Goal: Transaction & Acquisition: Book appointment/travel/reservation

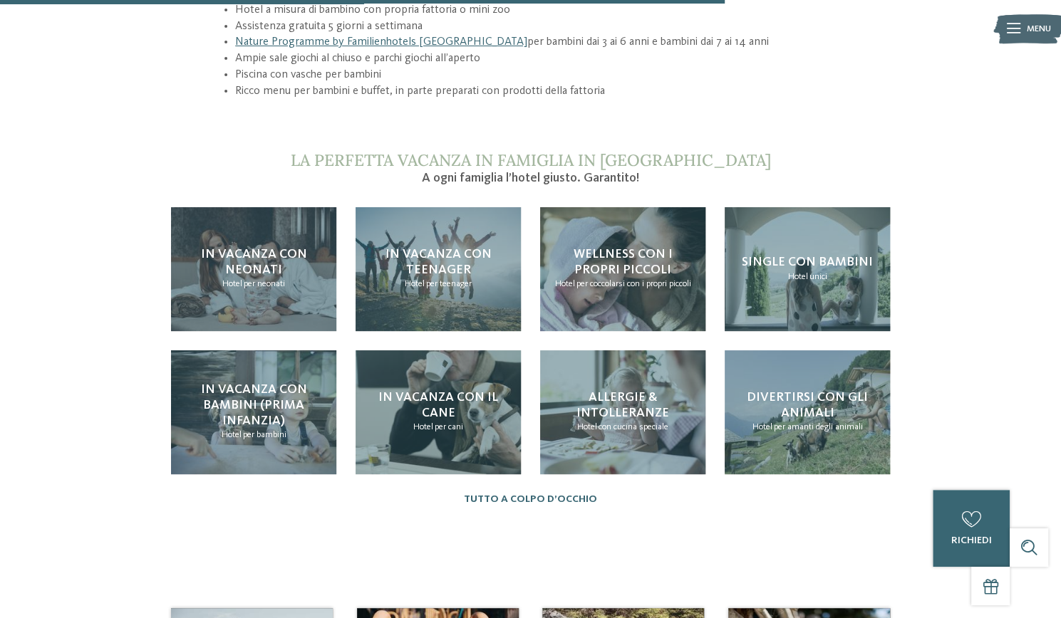
scroll to position [1267, 0]
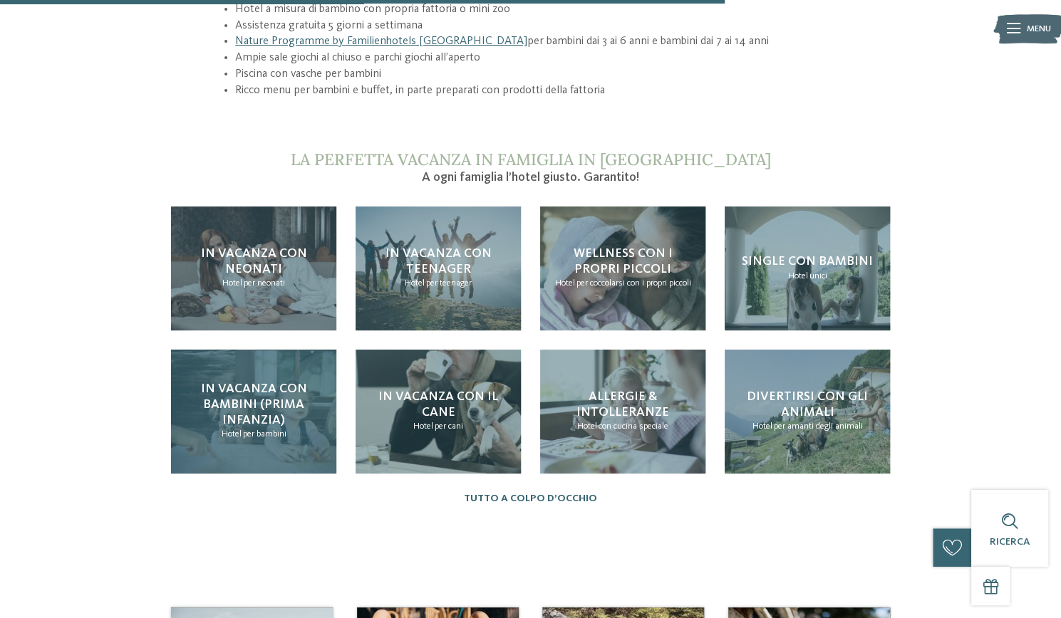
click at [291, 433] on div "In vacanza con bambini (prima infanzia) Hotel per bambini" at bounding box center [253, 412] width 165 height 124
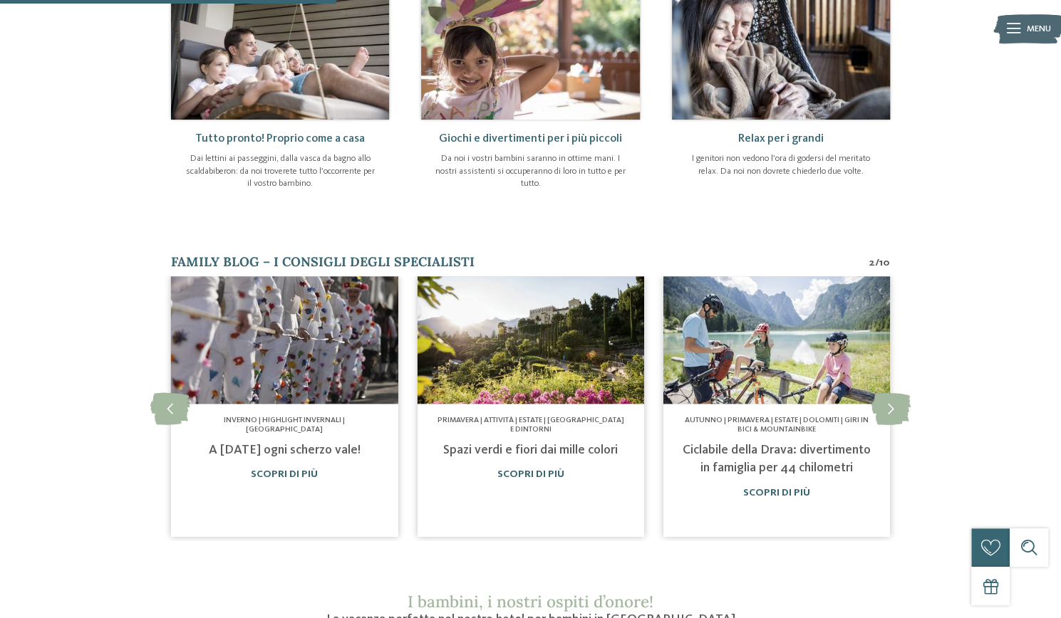
scroll to position [664, 0]
click at [166, 393] on icon at bounding box center [169, 409] width 39 height 32
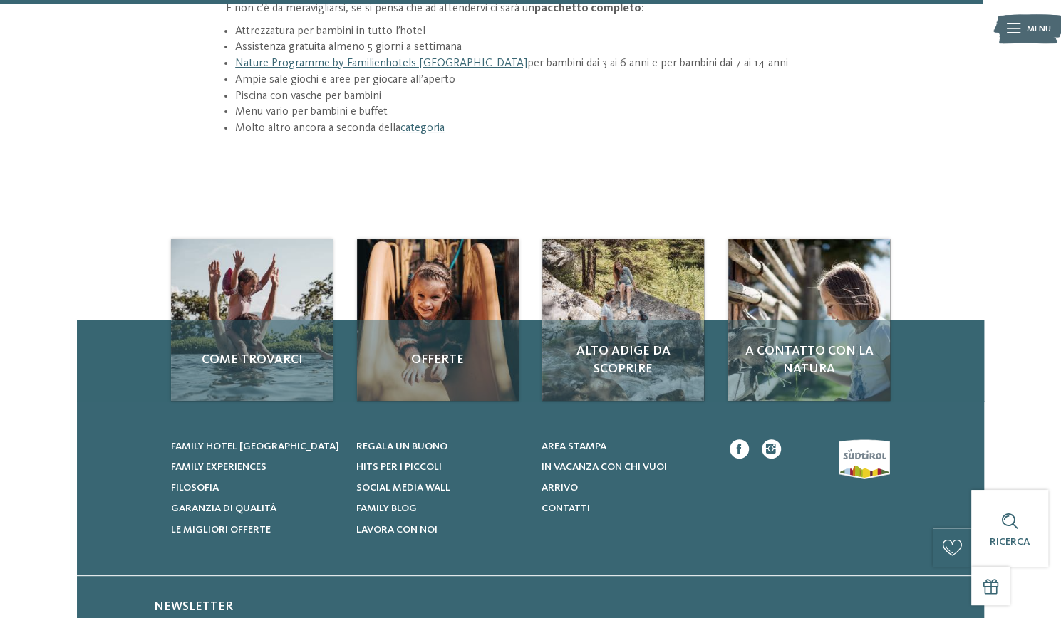
scroll to position [2096, 0]
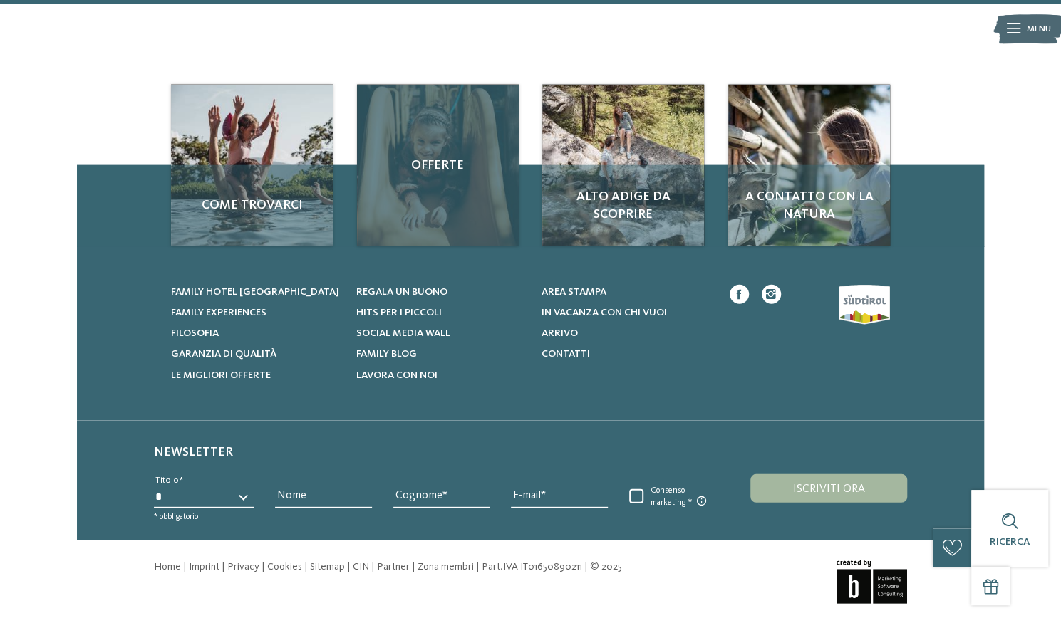
click at [454, 115] on div "Offerte" at bounding box center [438, 166] width 162 height 162
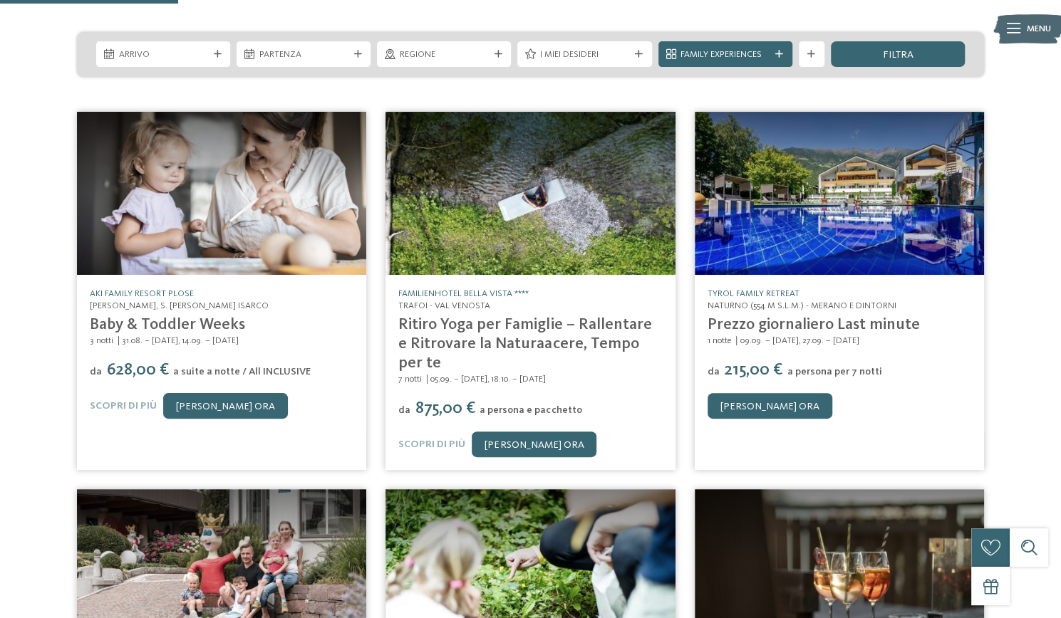
scroll to position [181, 0]
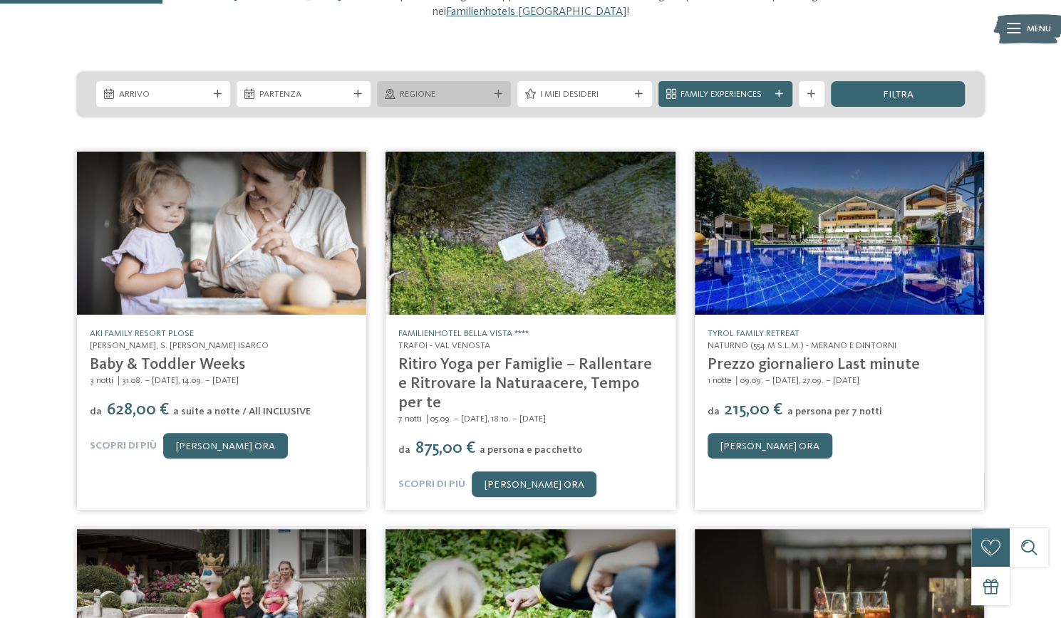
click at [466, 95] on span "Regione" at bounding box center [444, 94] width 89 height 13
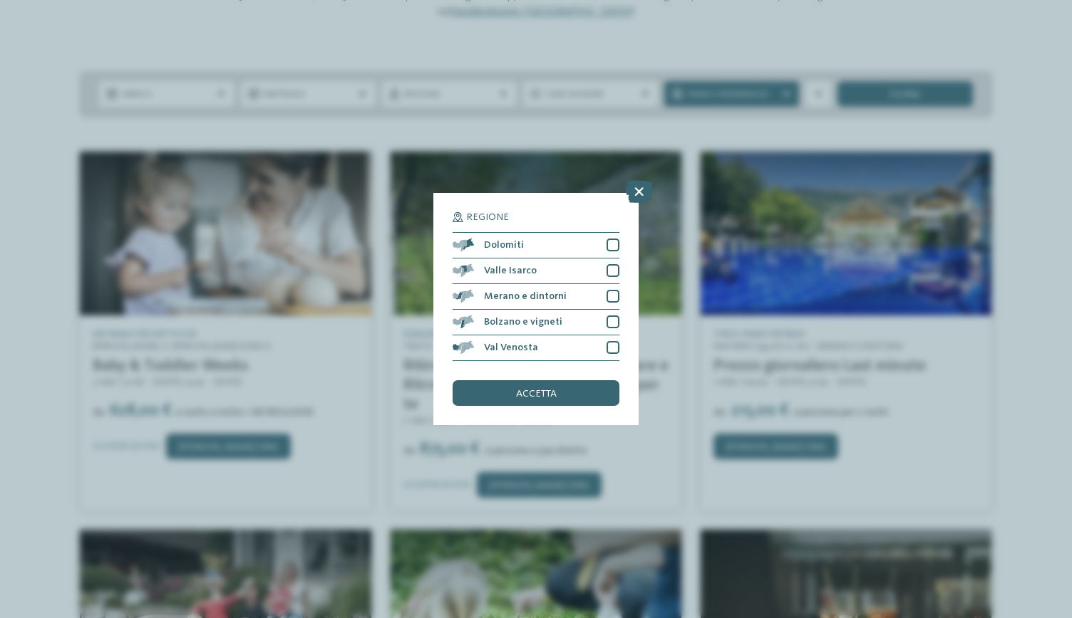
click at [636, 190] on icon at bounding box center [639, 191] width 28 height 23
click at [637, 192] on img at bounding box center [535, 234] width 291 height 164
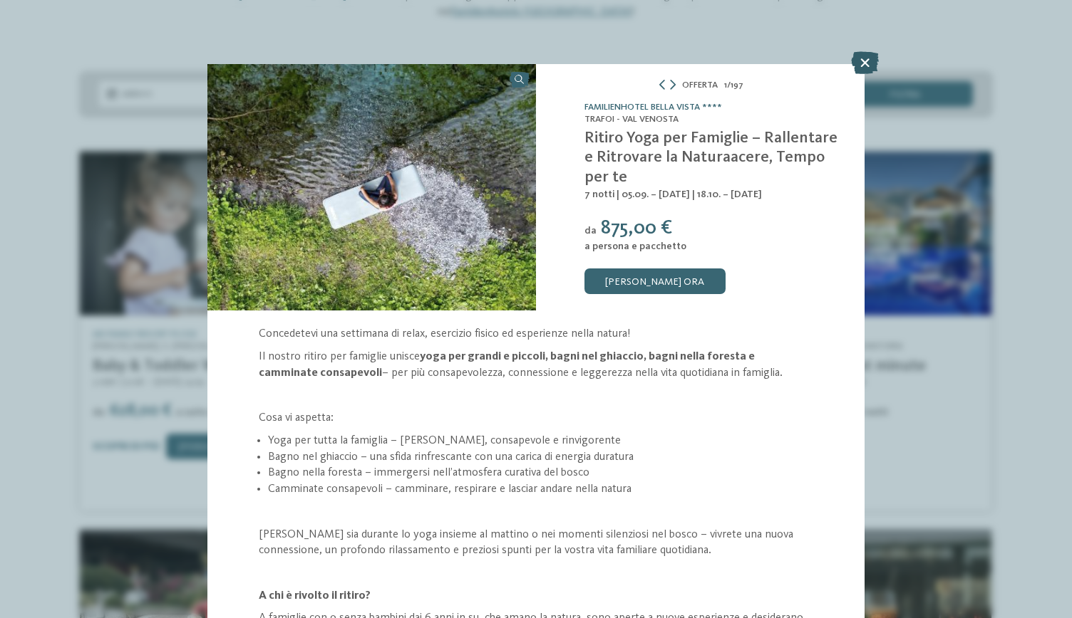
click at [872, 58] on icon at bounding box center [865, 62] width 28 height 23
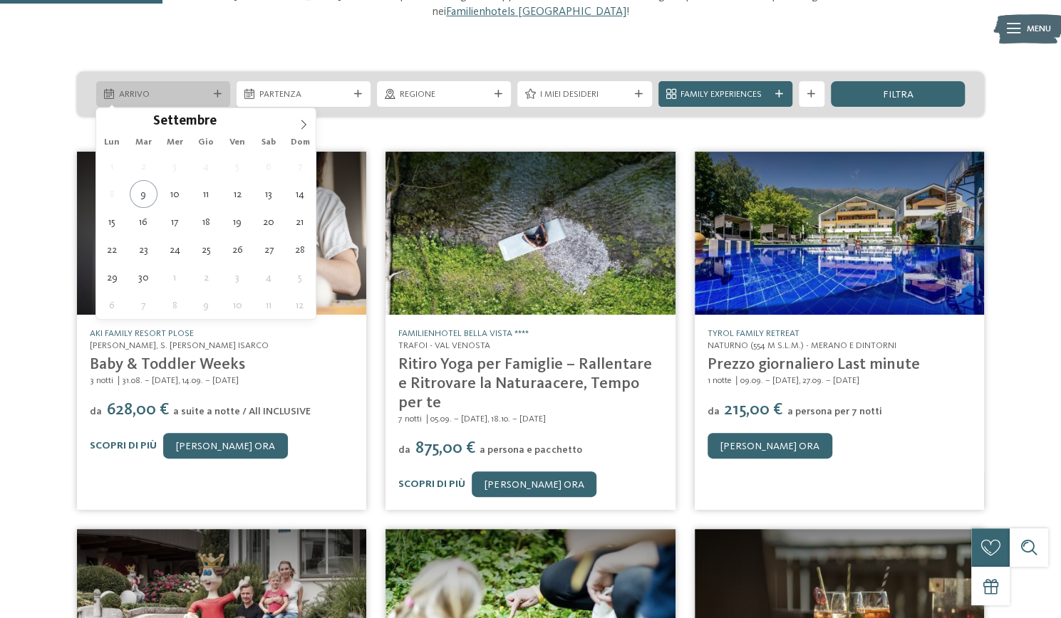
click at [217, 96] on icon at bounding box center [218, 94] width 8 height 8
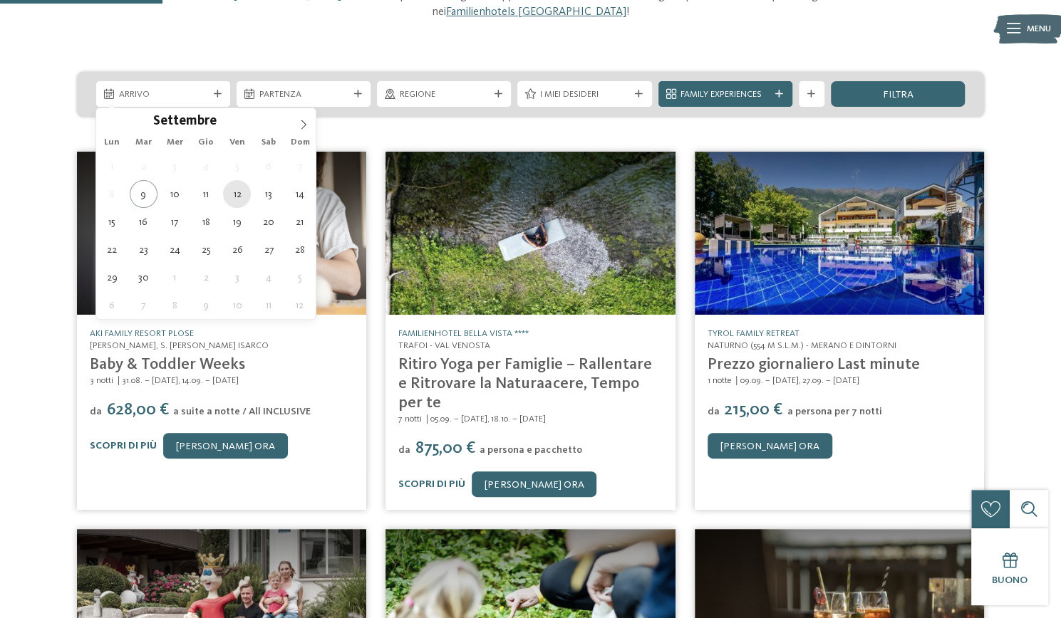
type div "[DATE]"
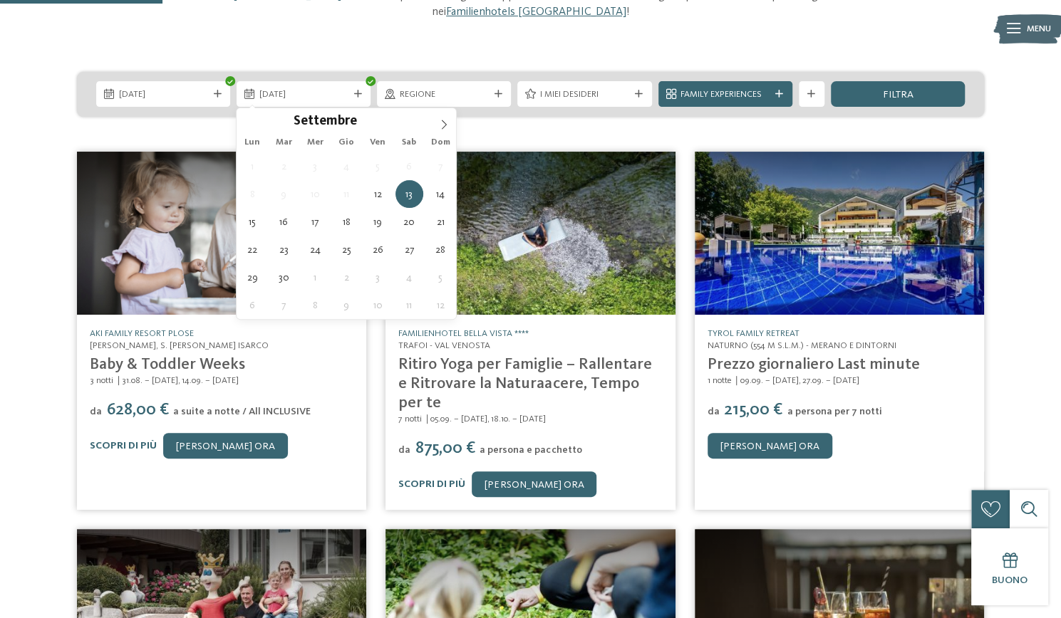
type div "[DATE]"
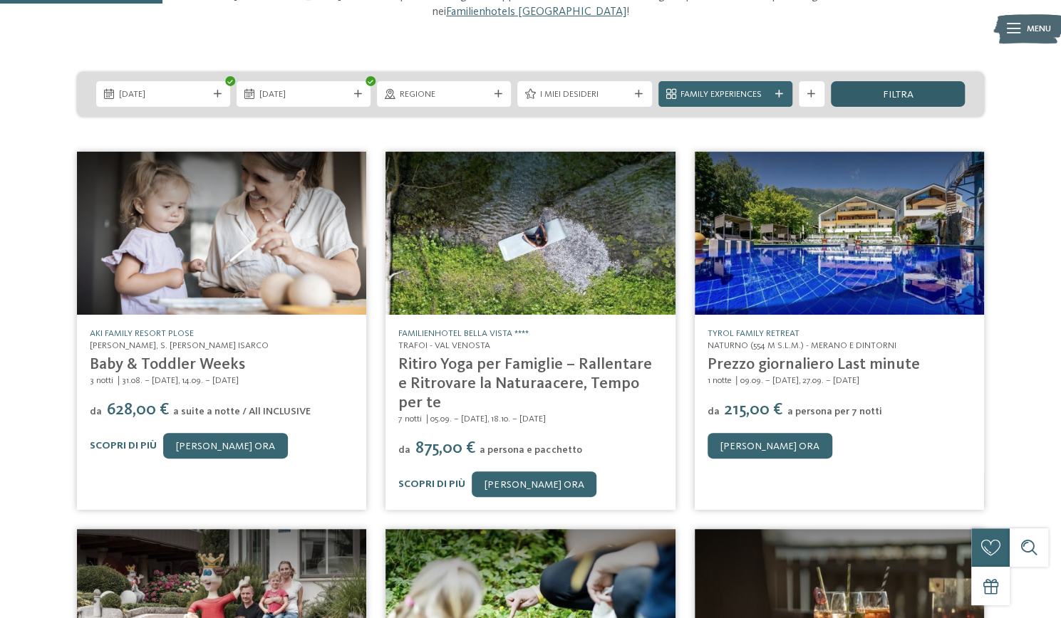
click at [909, 93] on span "filtra" at bounding box center [897, 95] width 31 height 10
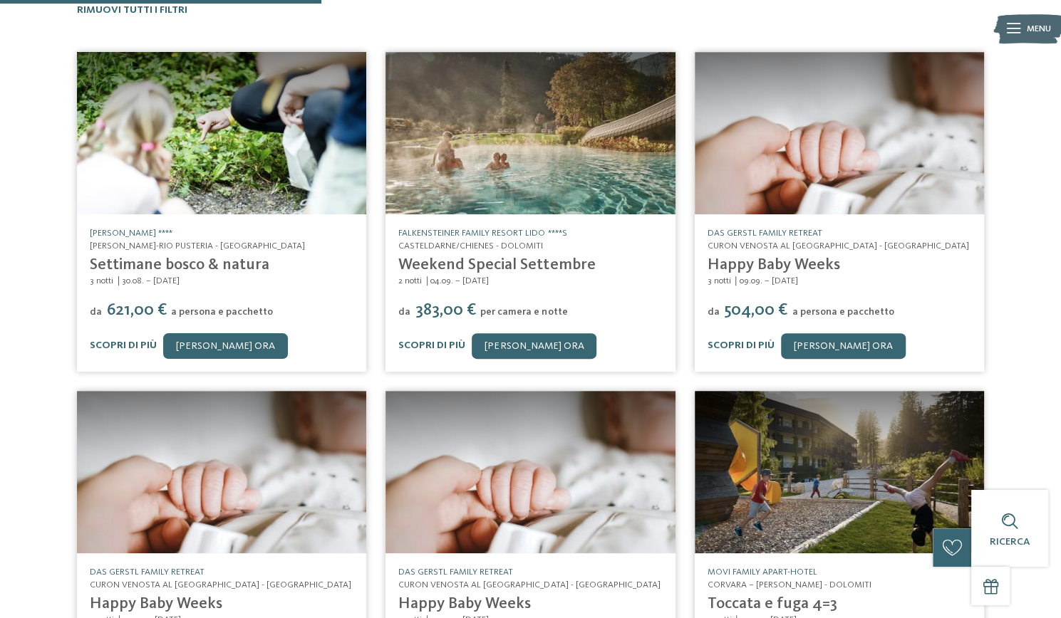
scroll to position [375, 0]
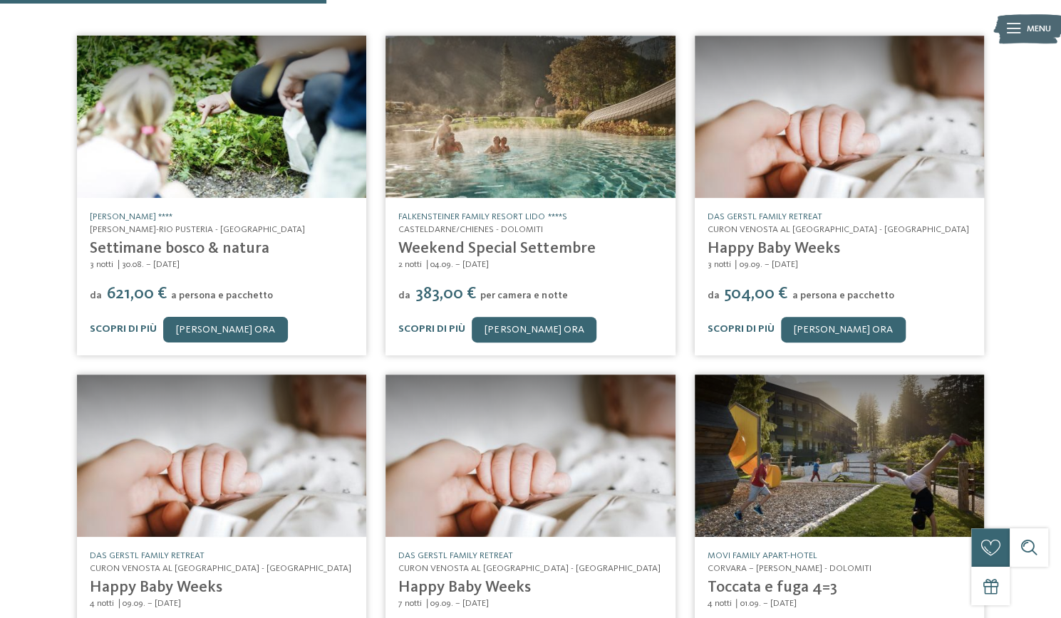
click at [574, 150] on img at bounding box center [529, 117] width 289 height 162
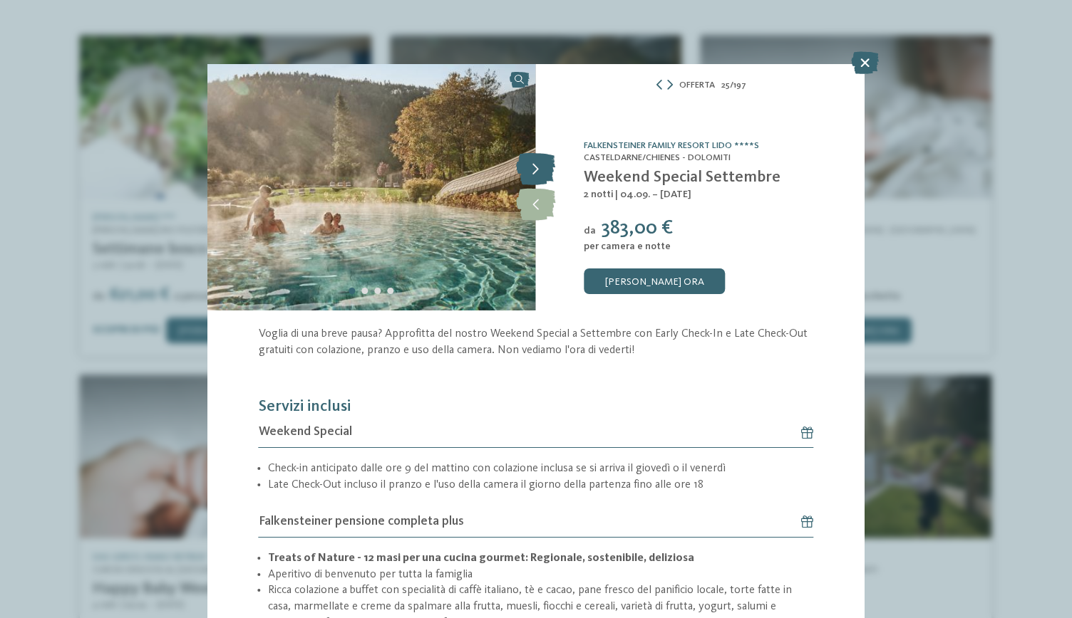
click at [534, 166] on icon at bounding box center [535, 170] width 39 height 32
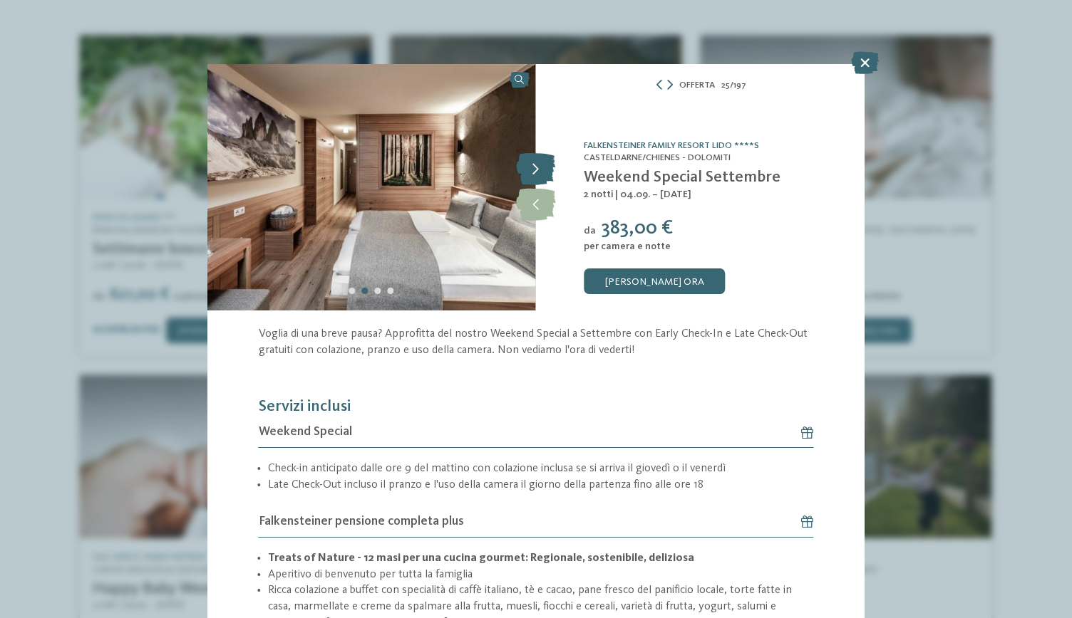
click at [534, 166] on icon at bounding box center [535, 170] width 39 height 32
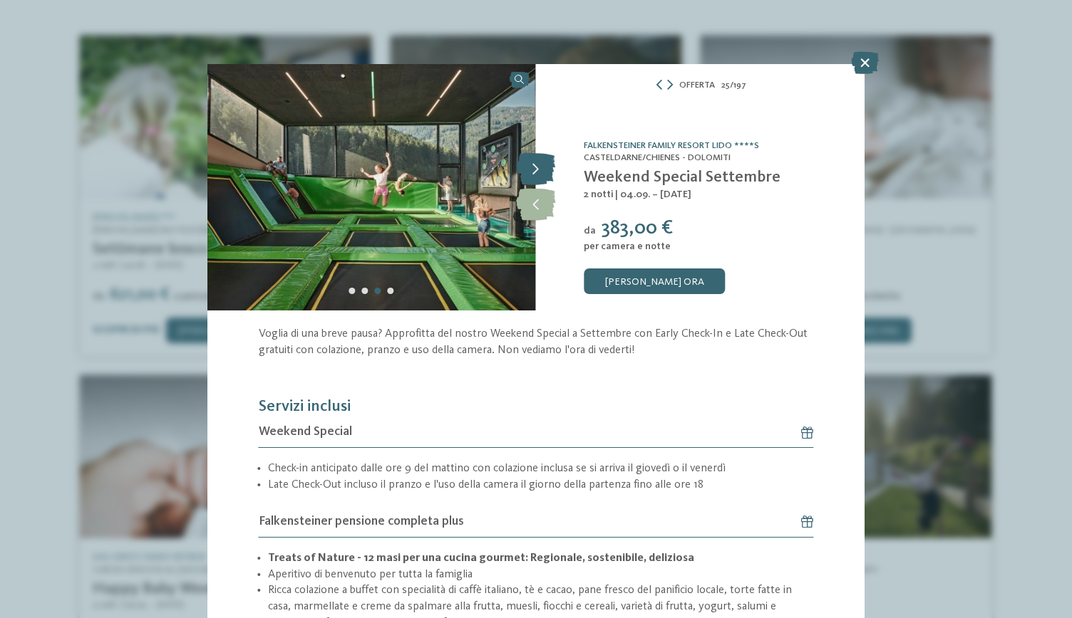
click at [534, 166] on icon at bounding box center [535, 170] width 39 height 32
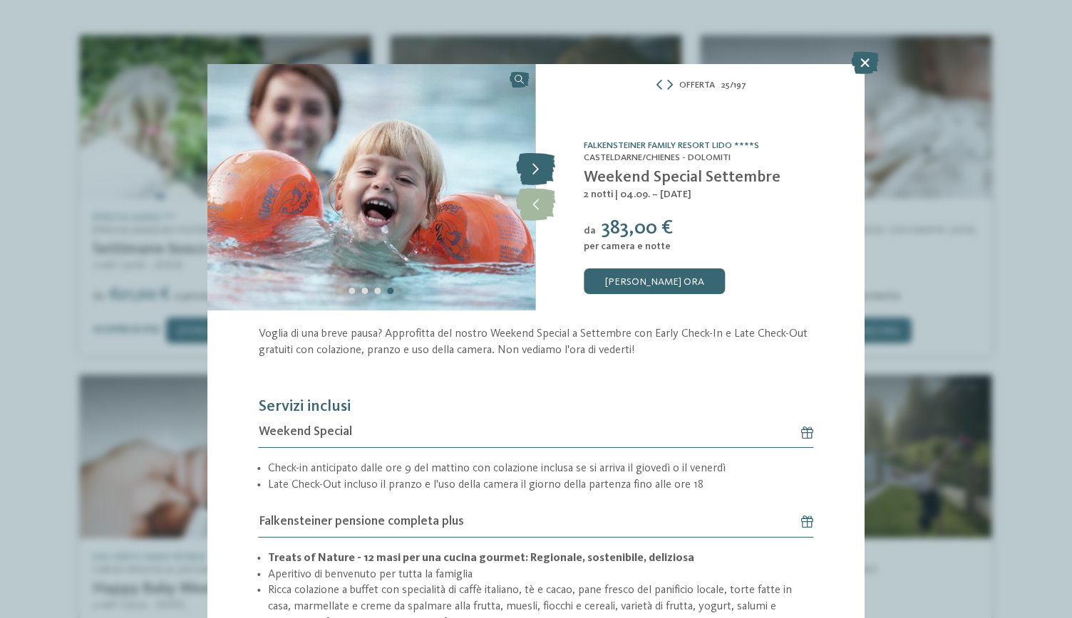
click at [534, 166] on icon at bounding box center [535, 170] width 39 height 32
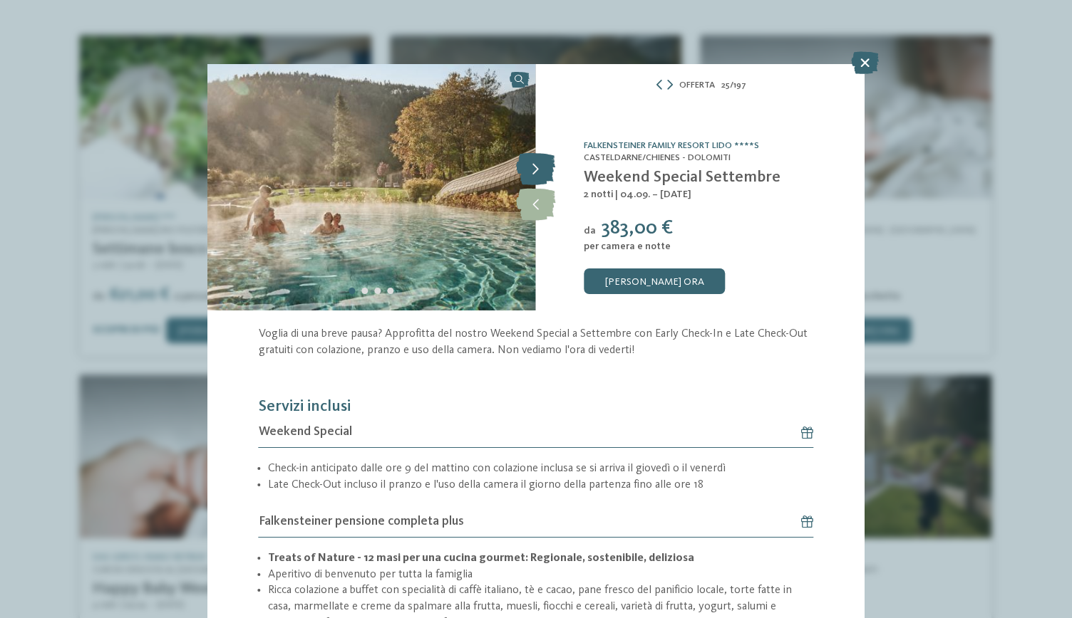
click at [534, 166] on icon at bounding box center [535, 170] width 39 height 32
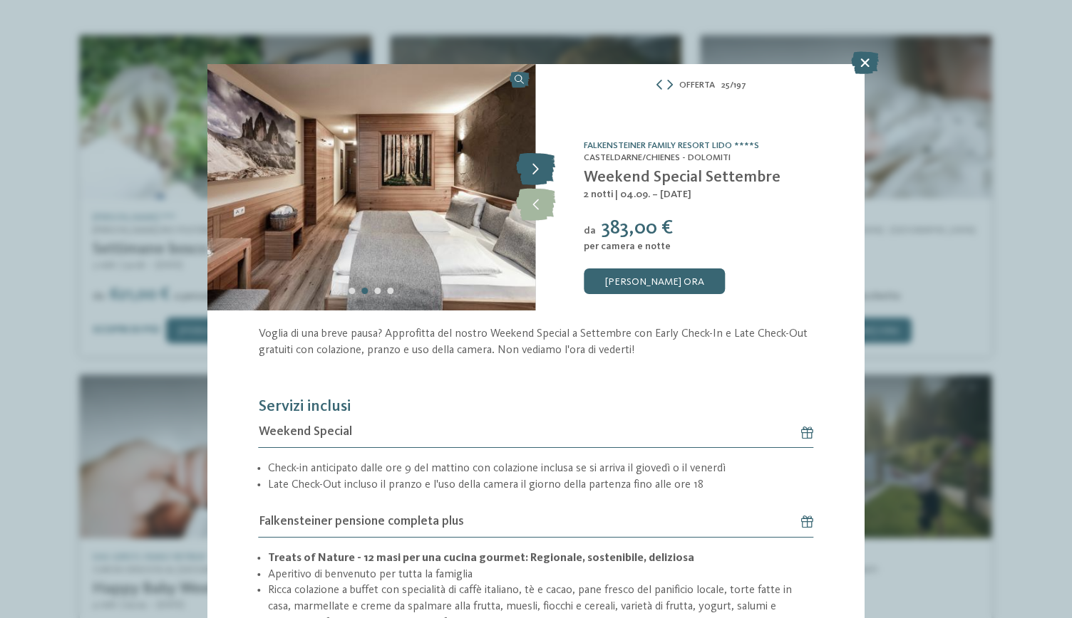
click at [534, 166] on icon at bounding box center [535, 170] width 39 height 32
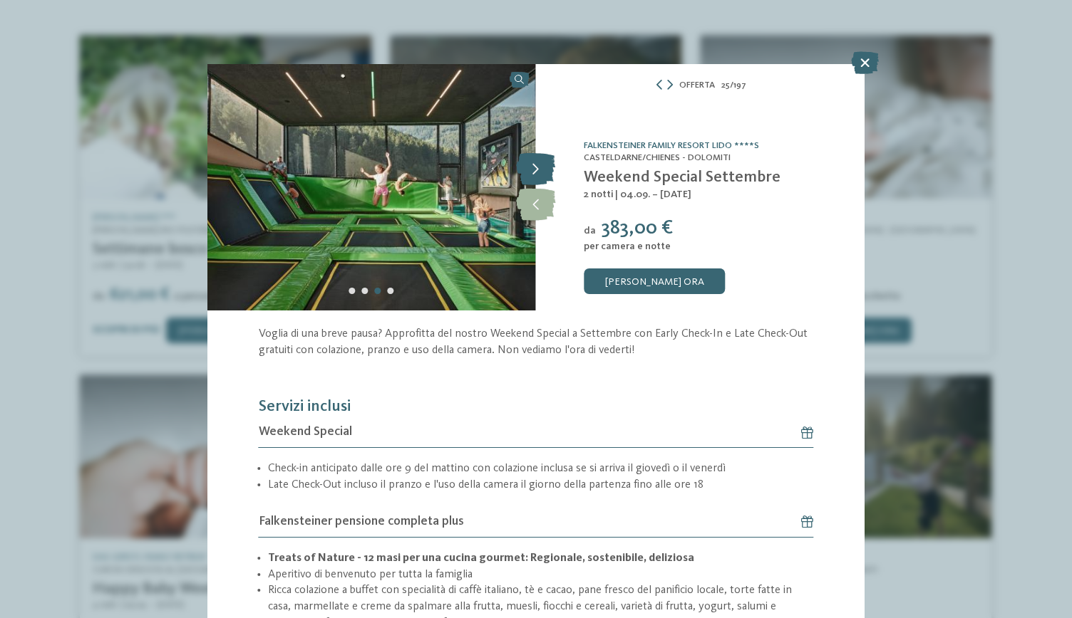
click at [534, 166] on icon at bounding box center [535, 170] width 39 height 32
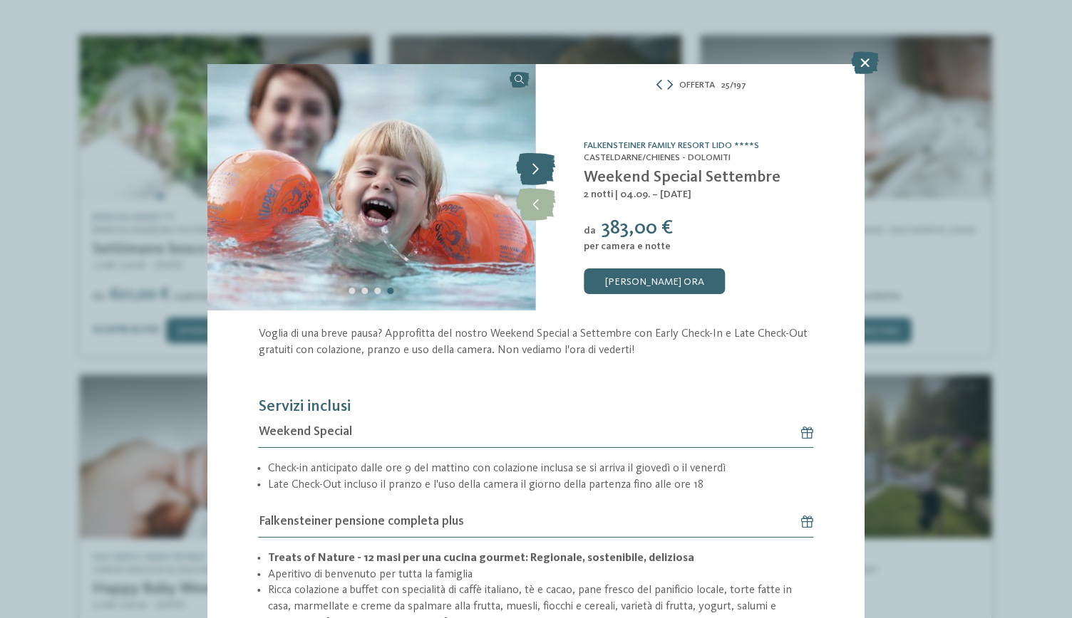
click at [534, 166] on icon at bounding box center [535, 170] width 39 height 32
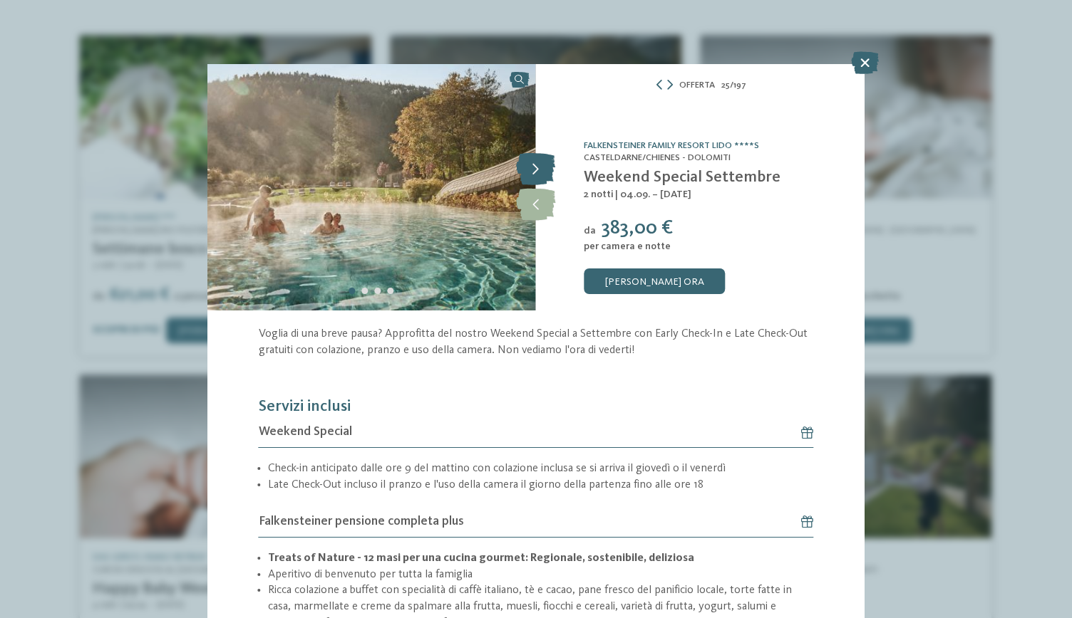
click at [534, 166] on icon at bounding box center [535, 170] width 39 height 32
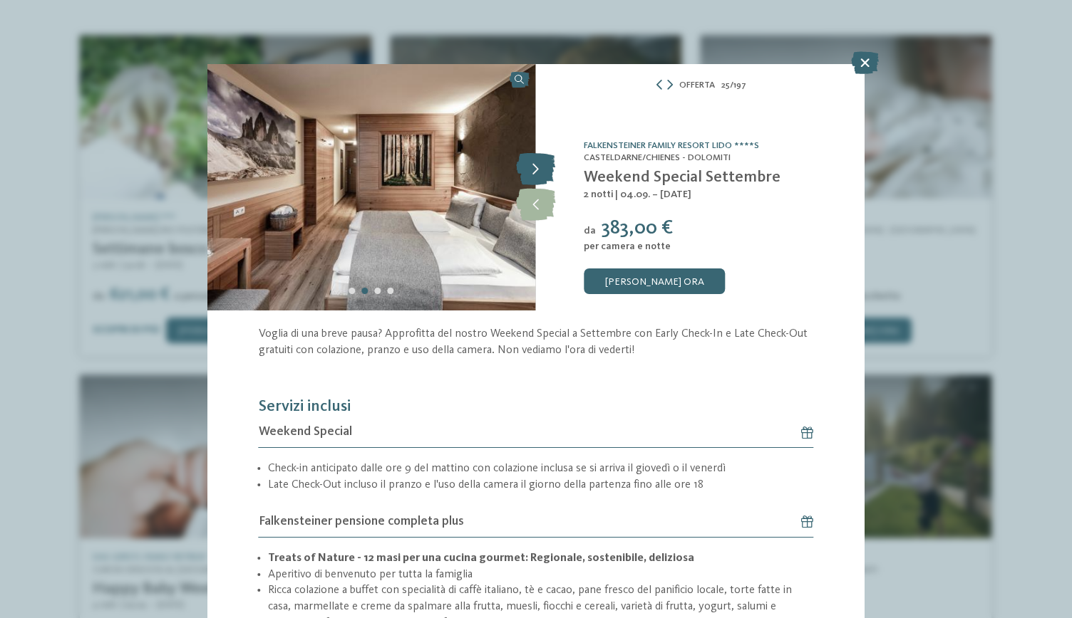
click at [534, 166] on icon at bounding box center [535, 170] width 39 height 32
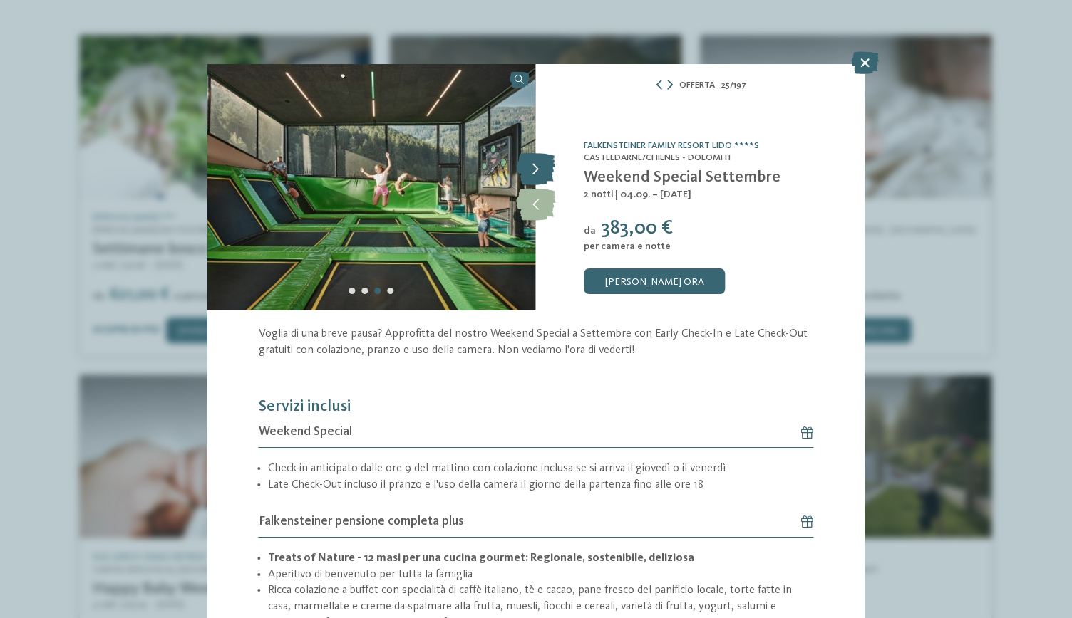
click at [534, 166] on icon at bounding box center [535, 170] width 39 height 32
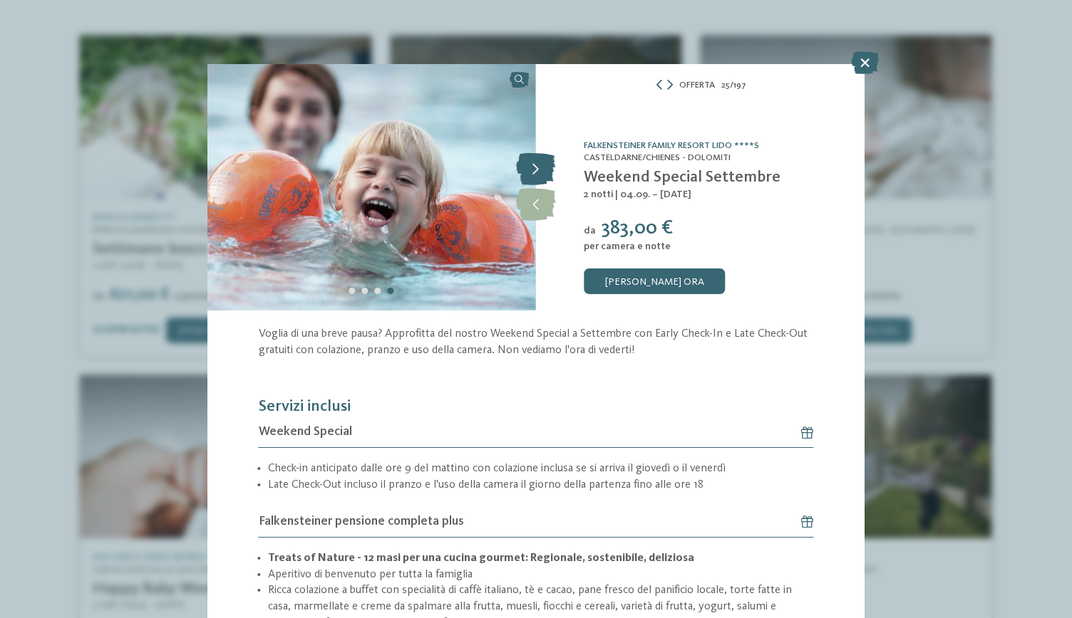
click at [534, 166] on icon at bounding box center [535, 170] width 39 height 32
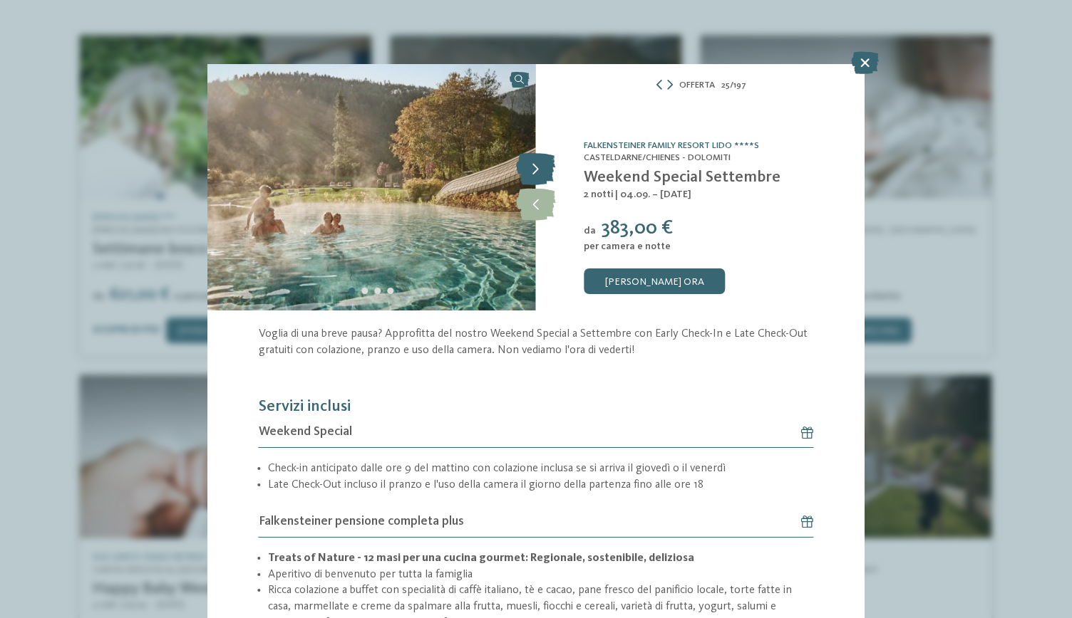
click at [534, 166] on icon at bounding box center [535, 170] width 39 height 32
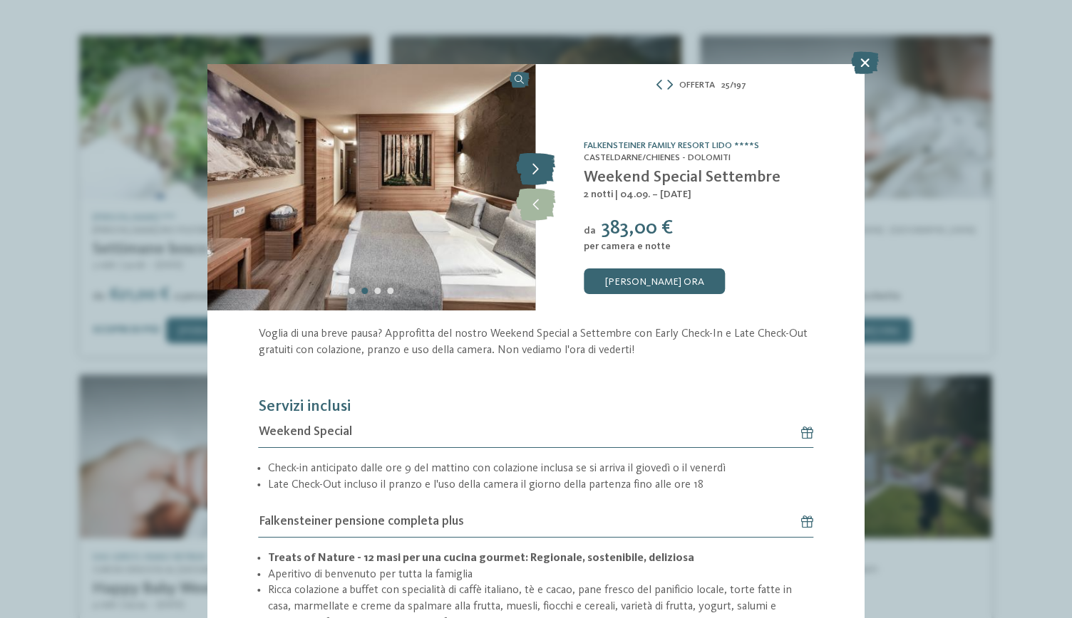
click at [534, 166] on icon at bounding box center [535, 170] width 39 height 32
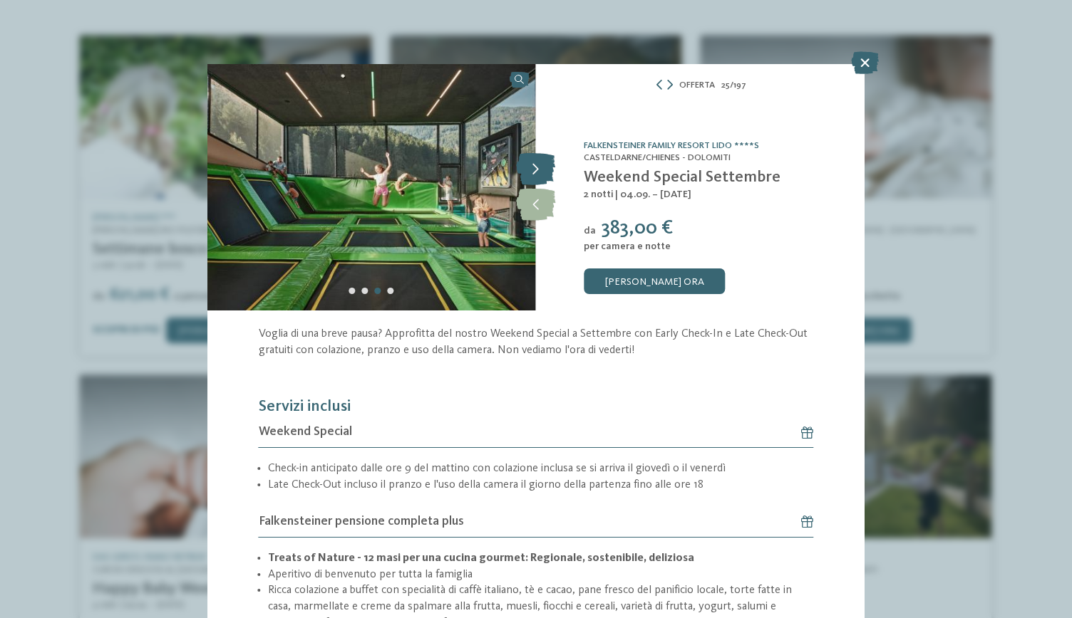
click at [534, 166] on icon at bounding box center [535, 170] width 39 height 32
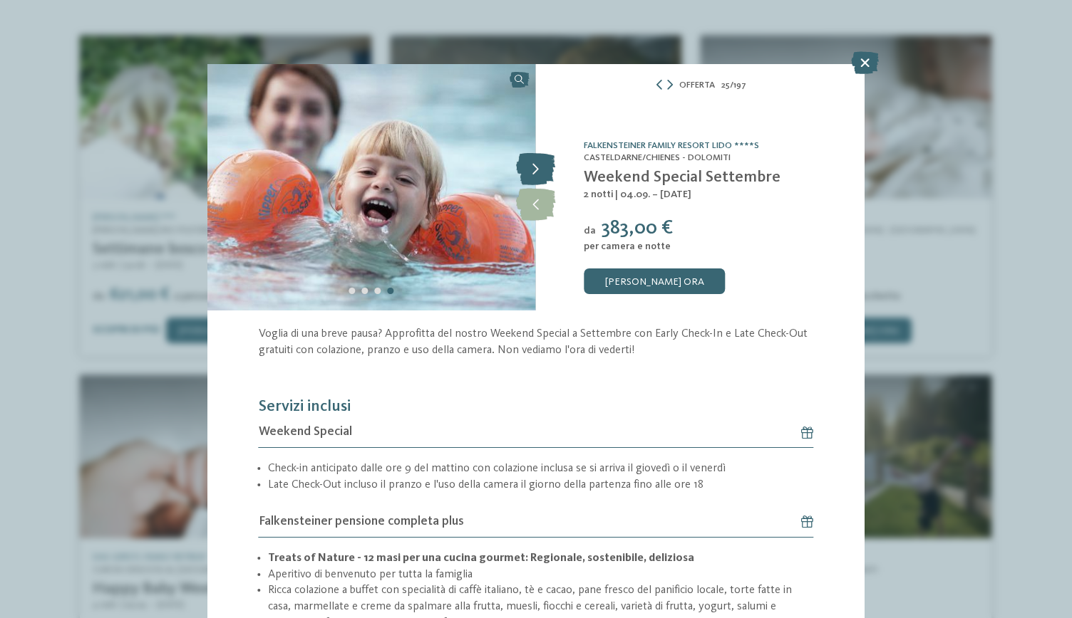
click at [534, 166] on icon at bounding box center [535, 170] width 39 height 32
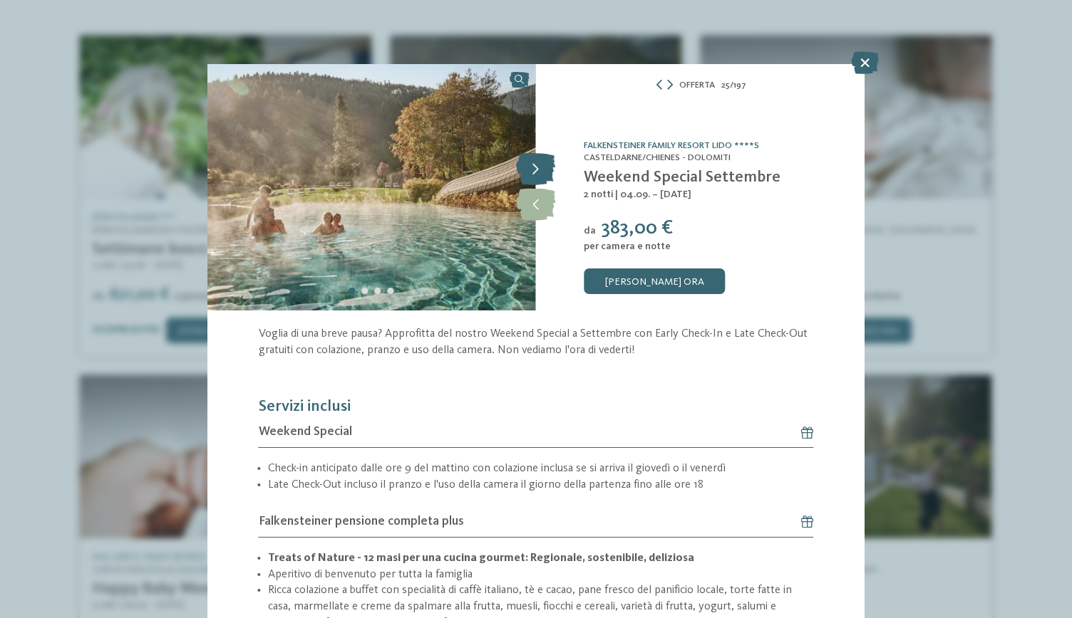
click at [534, 166] on icon at bounding box center [535, 170] width 39 height 32
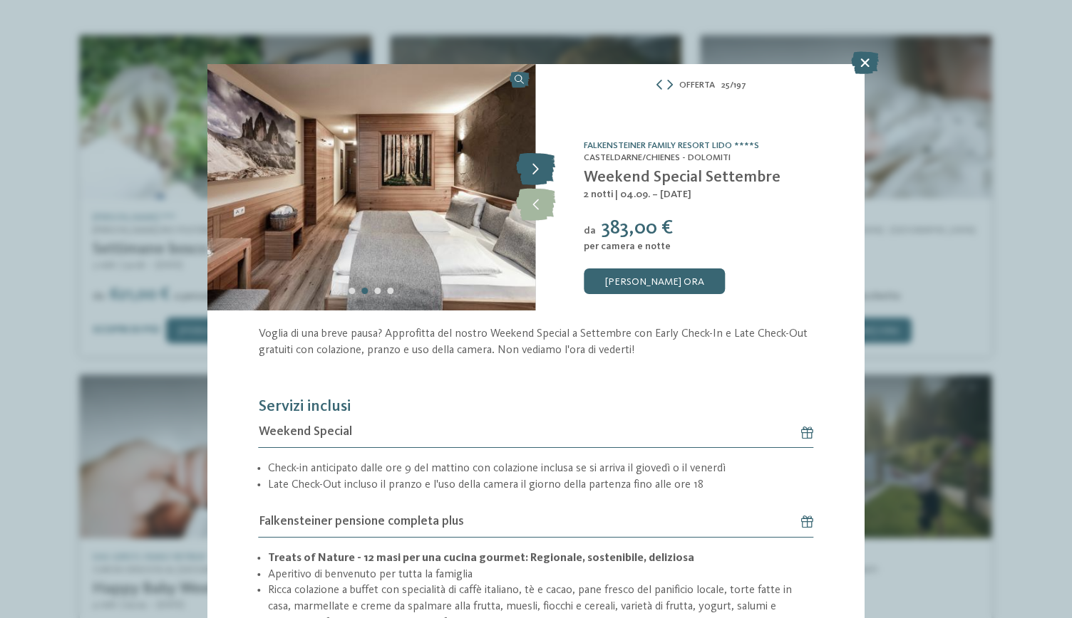
click at [534, 166] on icon at bounding box center [535, 170] width 39 height 32
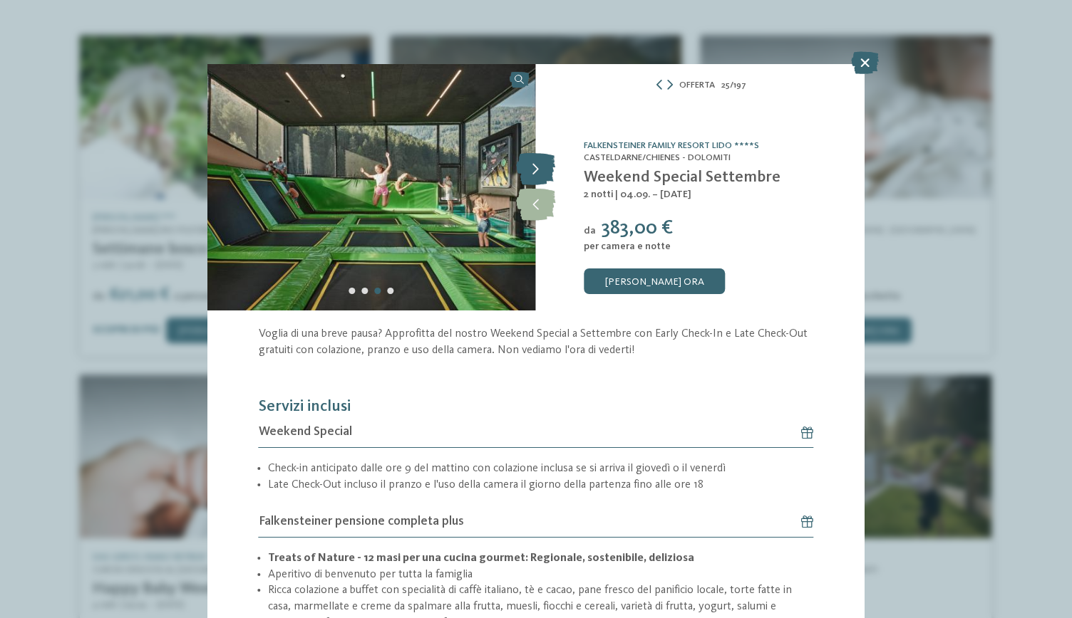
click at [534, 166] on icon at bounding box center [535, 170] width 39 height 32
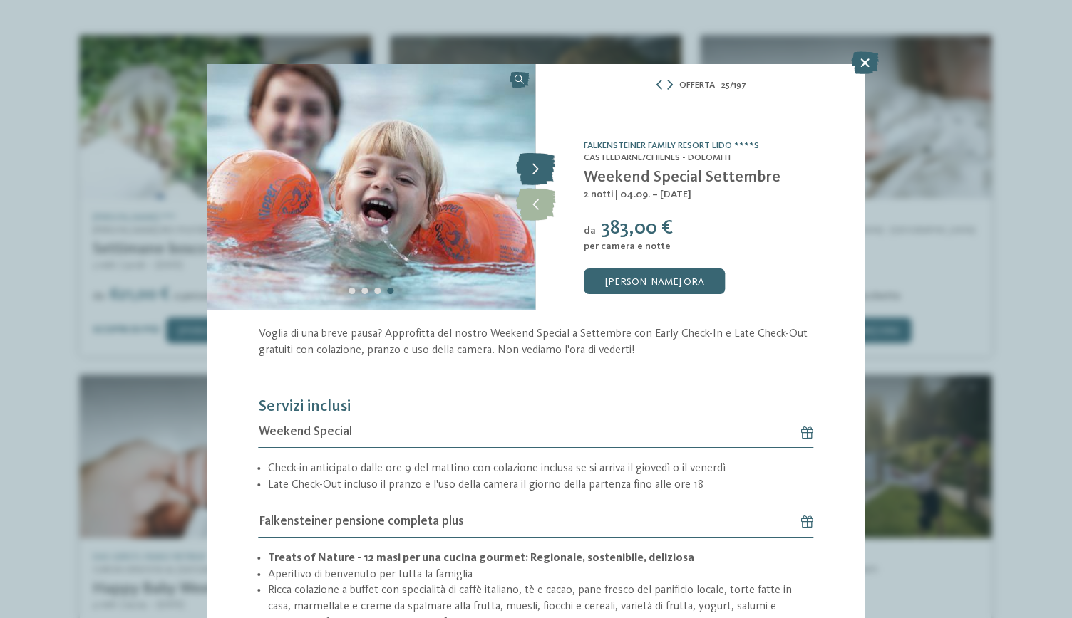
click at [534, 166] on icon at bounding box center [535, 170] width 39 height 32
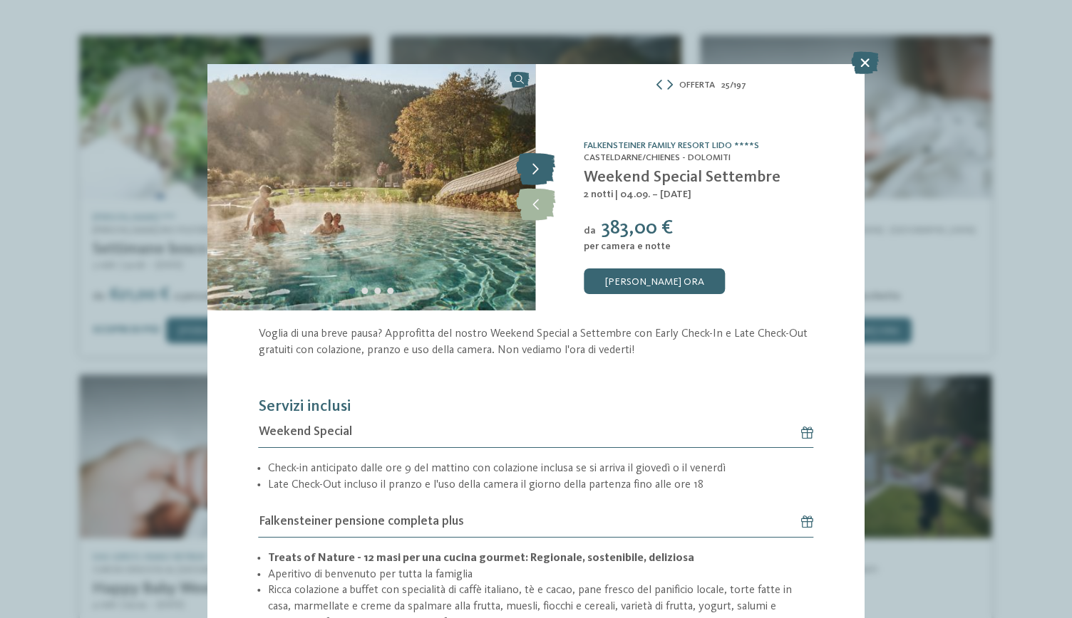
click at [534, 166] on icon at bounding box center [535, 170] width 39 height 32
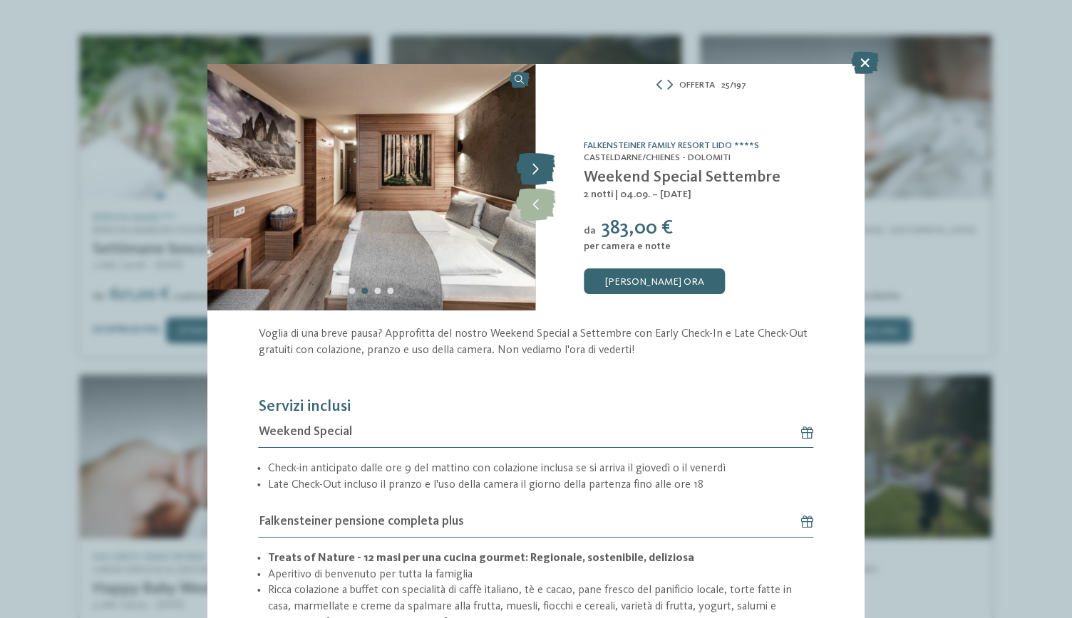
click at [534, 166] on icon at bounding box center [535, 170] width 39 height 32
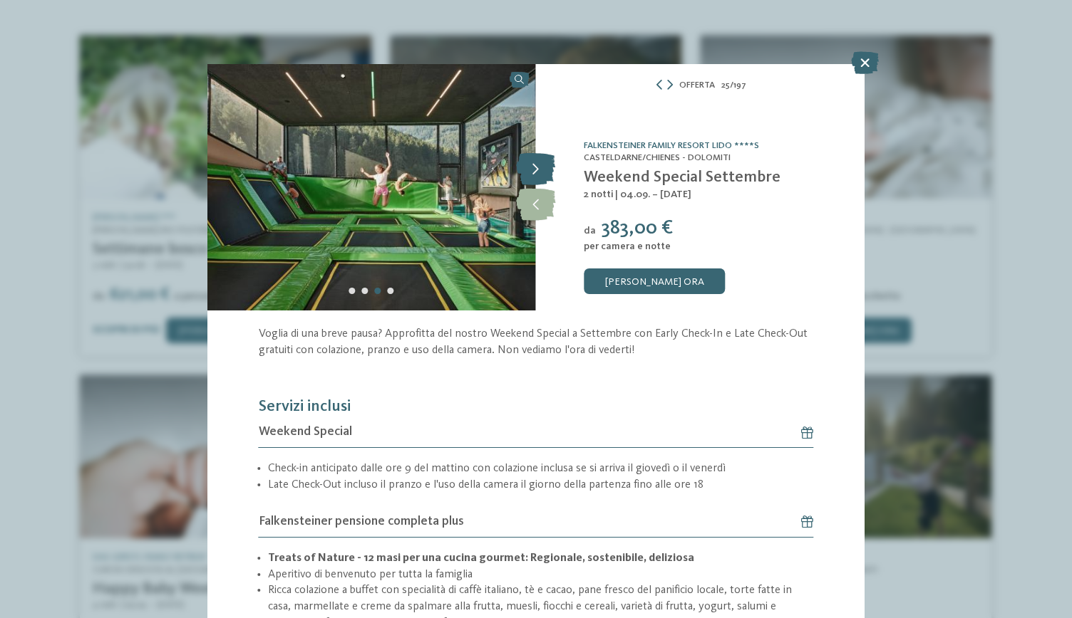
click at [534, 166] on icon at bounding box center [535, 170] width 39 height 32
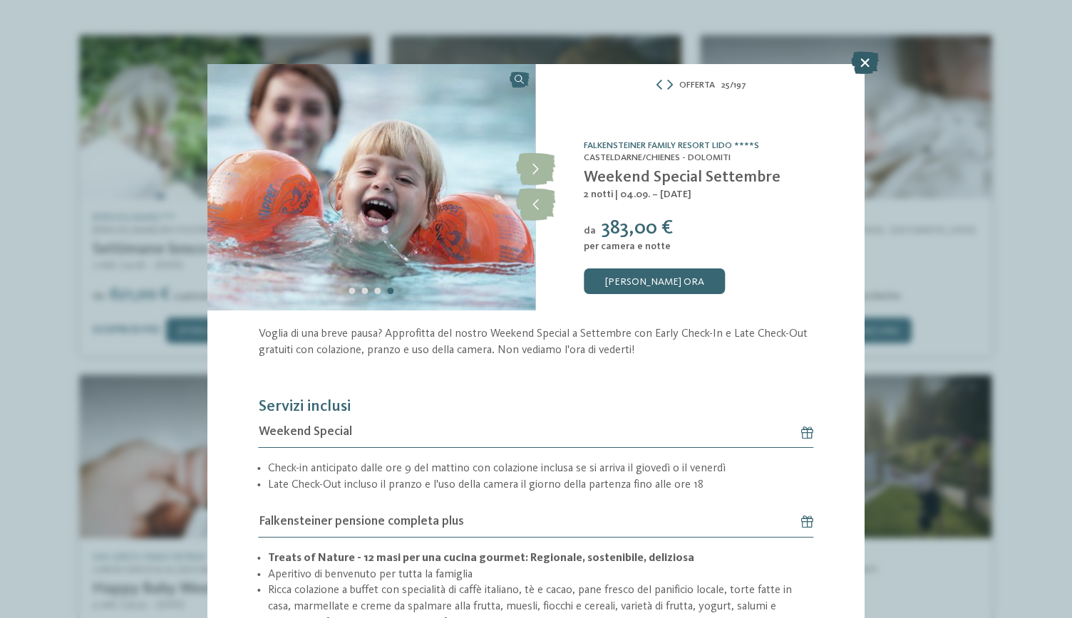
click at [860, 59] on icon at bounding box center [865, 62] width 28 height 23
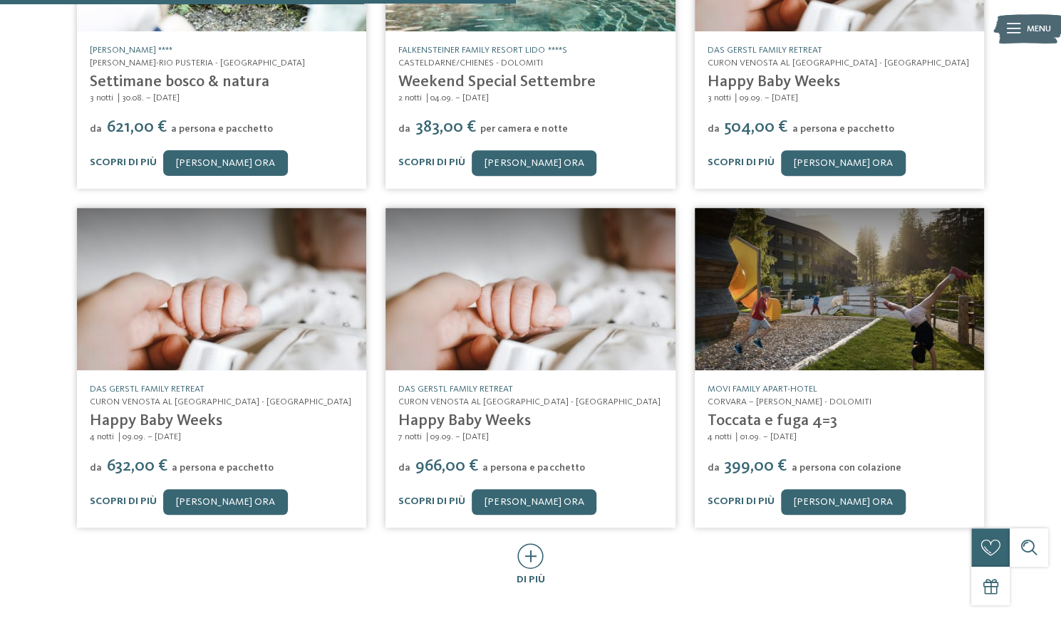
scroll to position [497, 0]
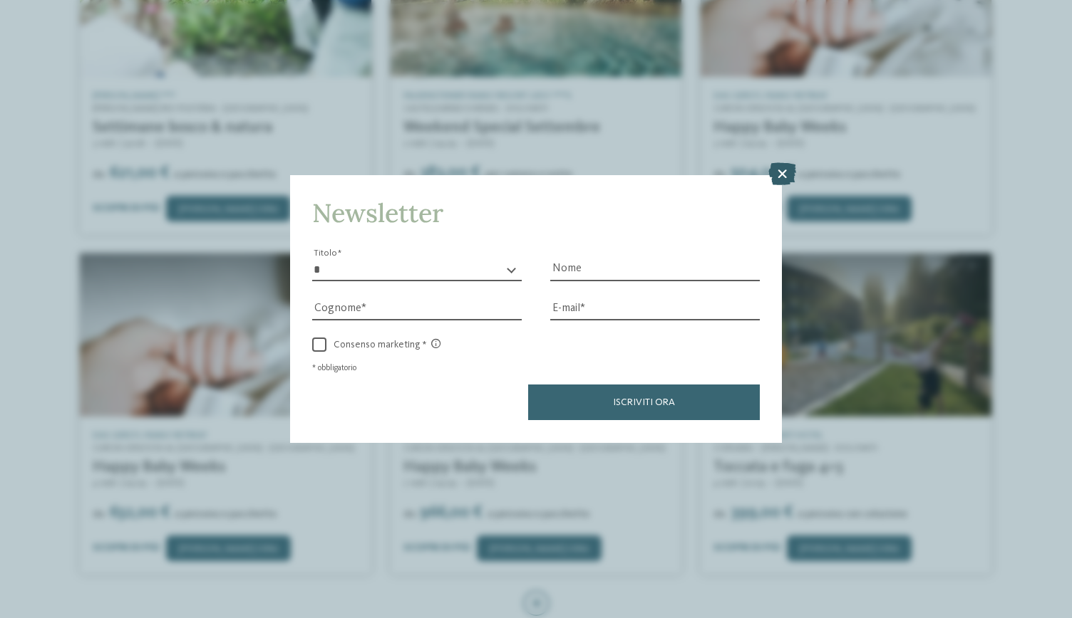
click at [788, 176] on icon at bounding box center [782, 174] width 28 height 23
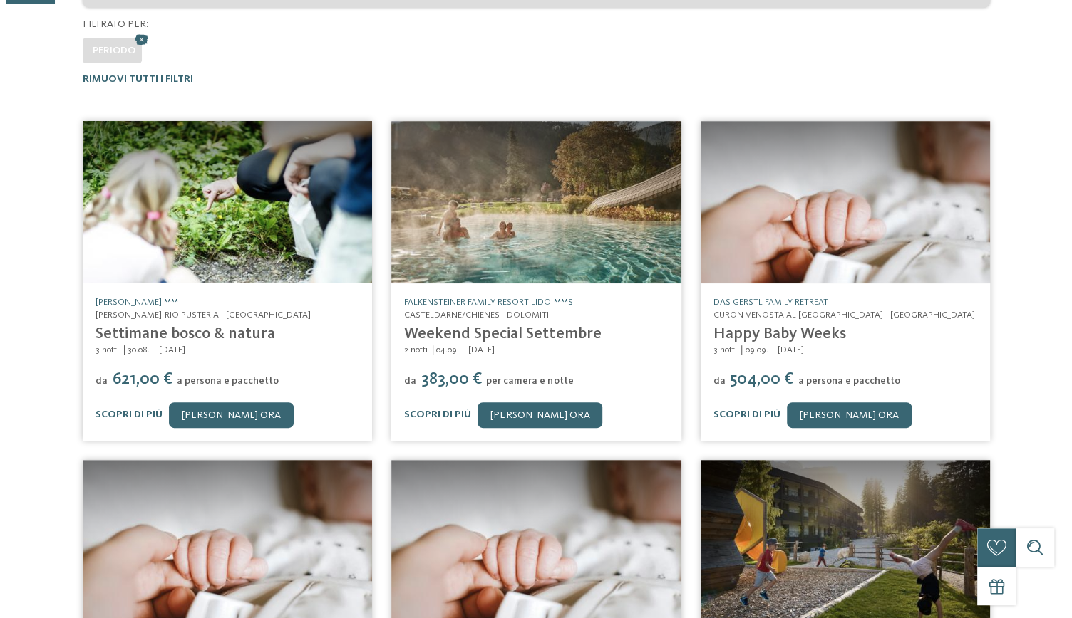
scroll to position [0, 0]
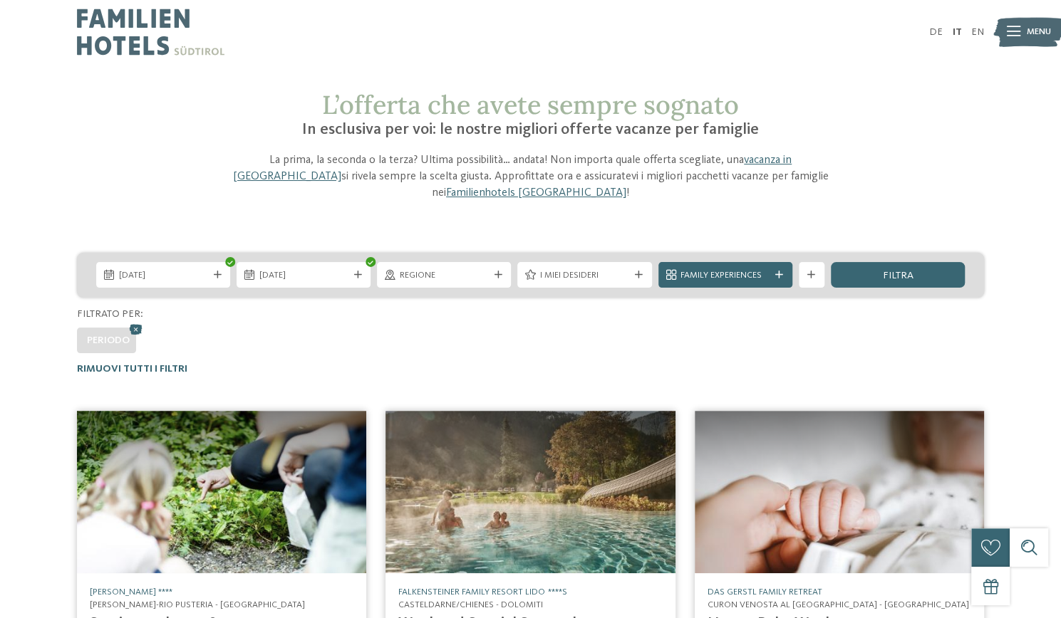
click at [463, 490] on img at bounding box center [529, 492] width 289 height 162
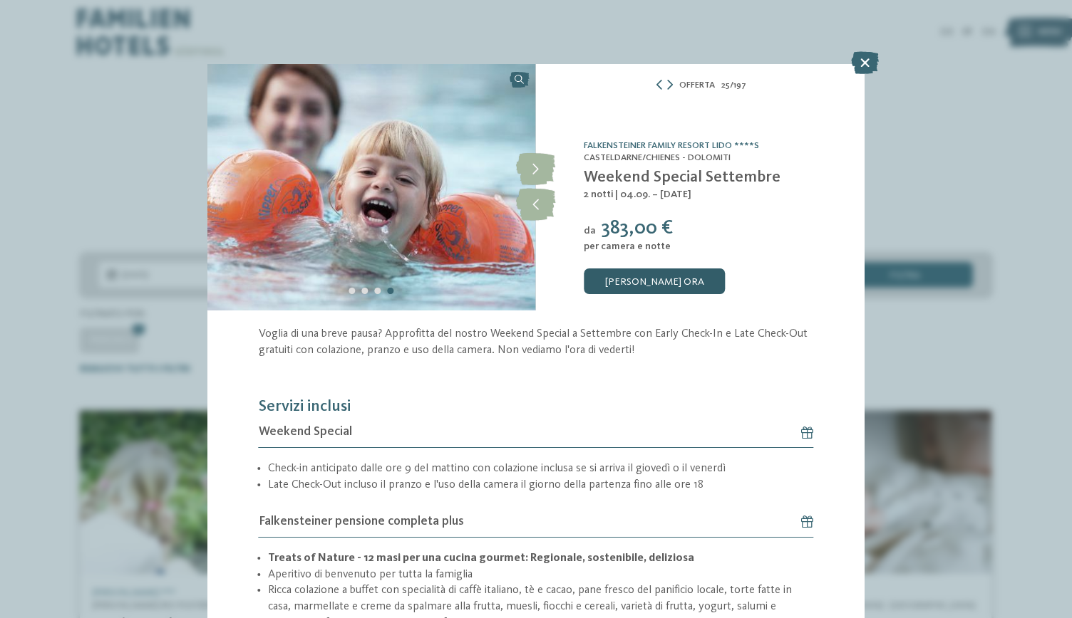
click at [627, 273] on link "[PERSON_NAME] ora" at bounding box center [654, 282] width 141 height 26
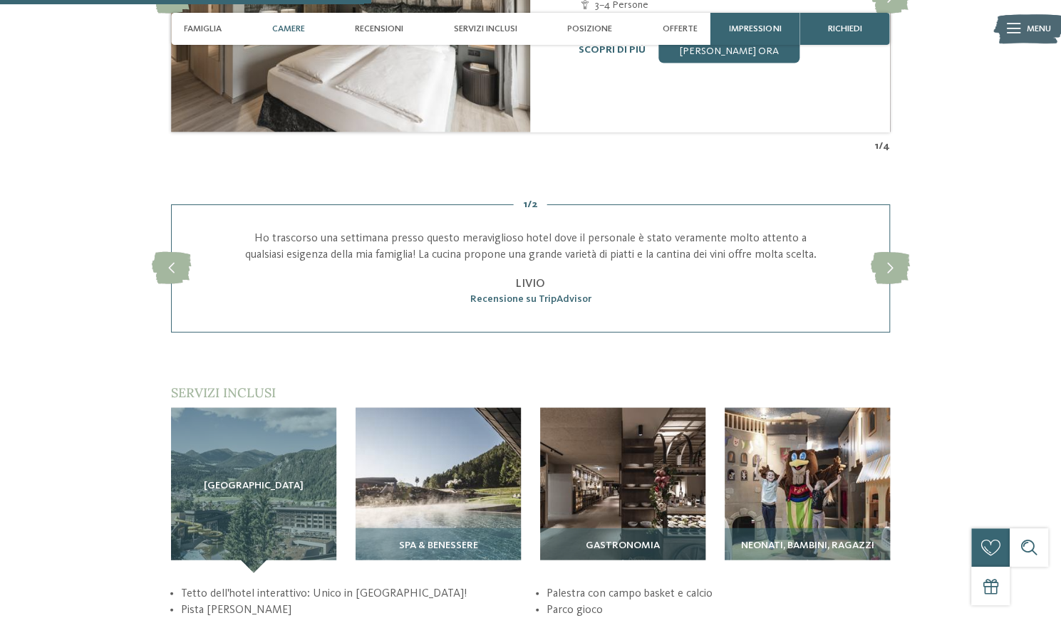
scroll to position [1464, 0]
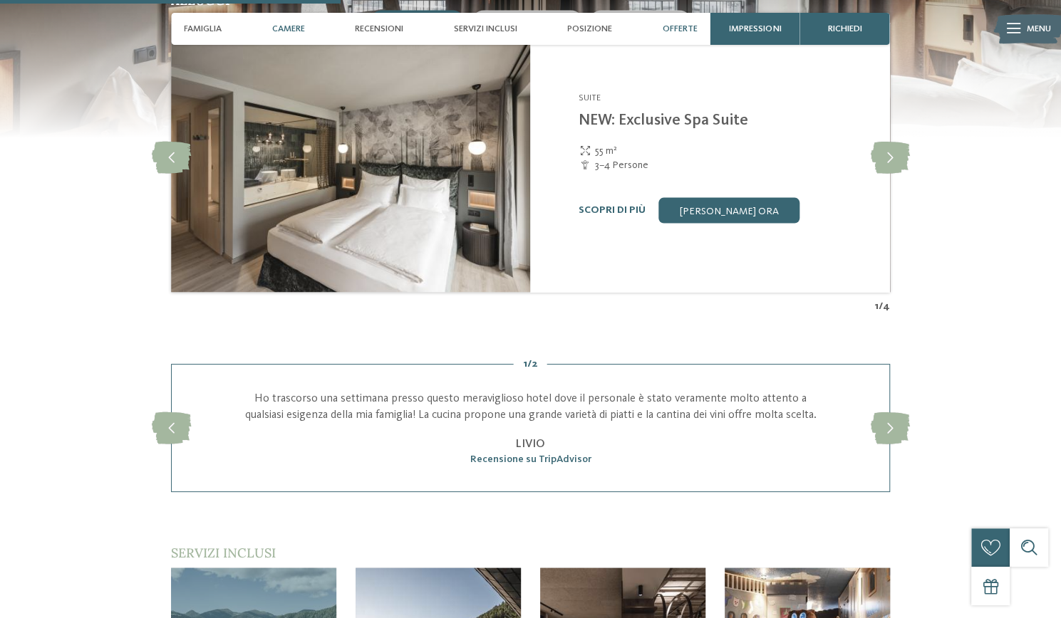
click at [692, 32] on span "Offerte" at bounding box center [680, 29] width 35 height 11
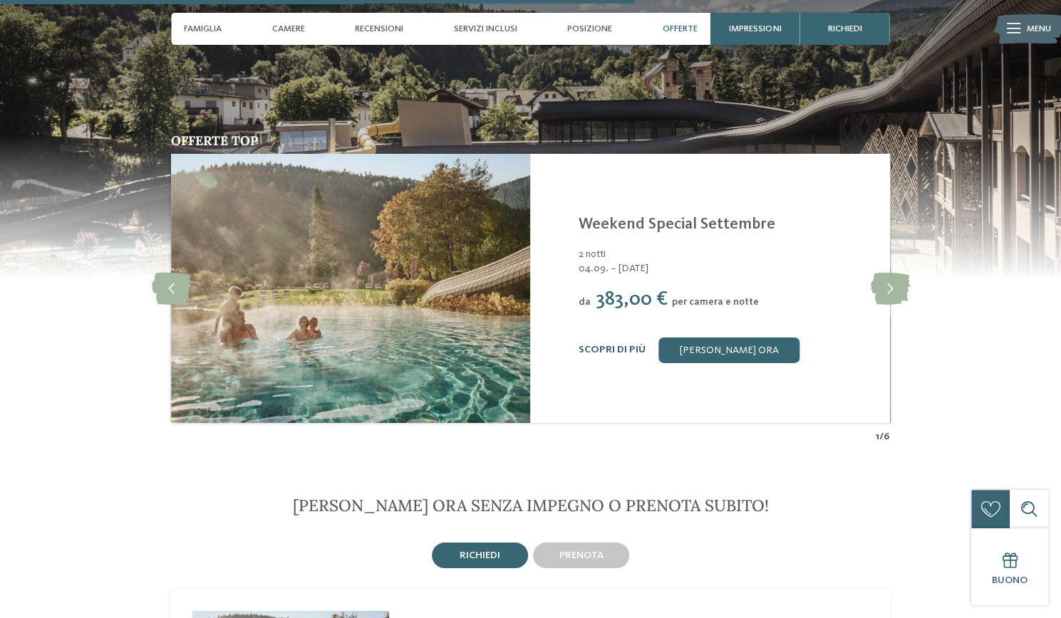
scroll to position [2719, 0]
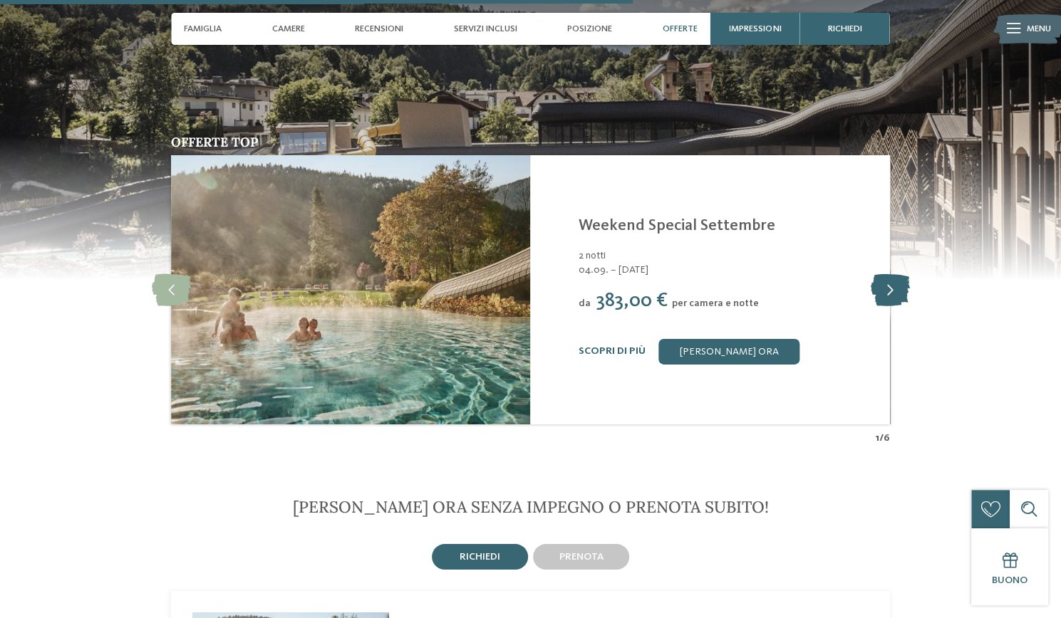
click at [902, 274] on icon at bounding box center [889, 290] width 39 height 32
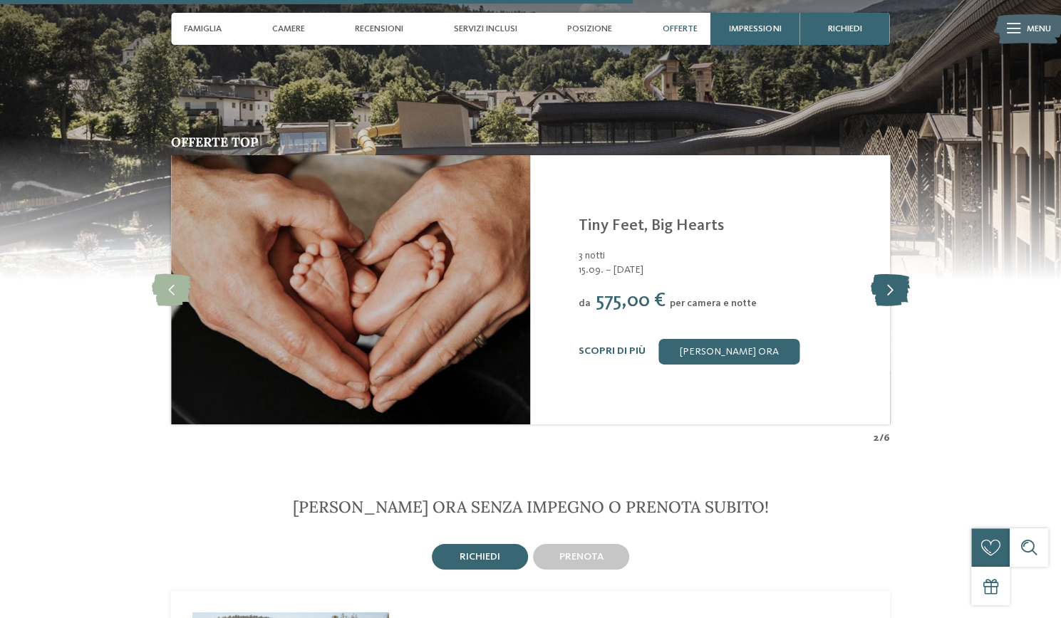
click at [902, 274] on icon at bounding box center [889, 290] width 39 height 32
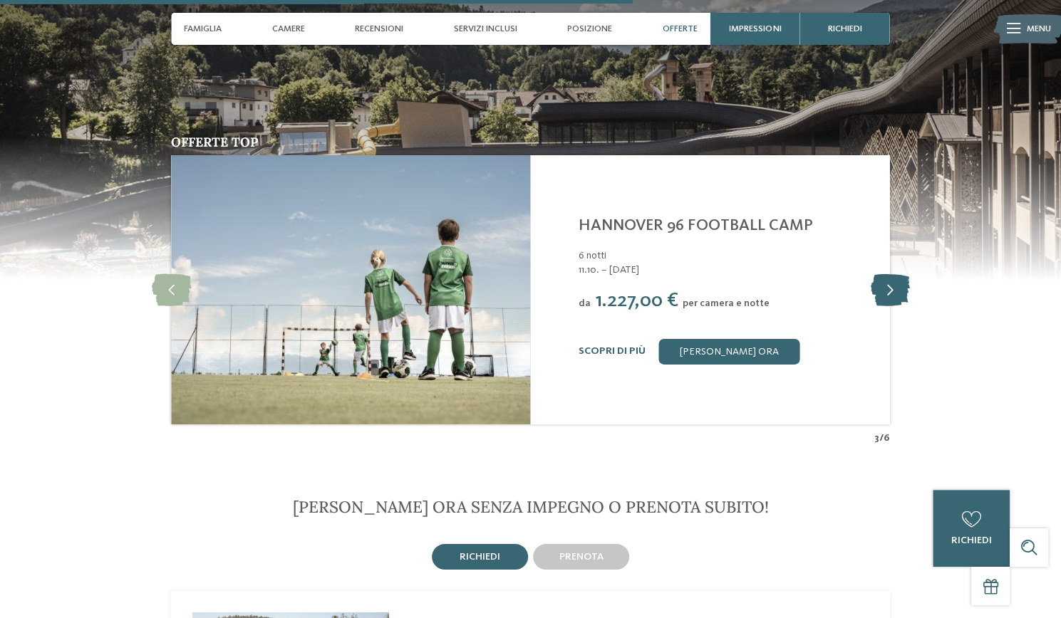
click at [902, 274] on icon at bounding box center [889, 290] width 39 height 32
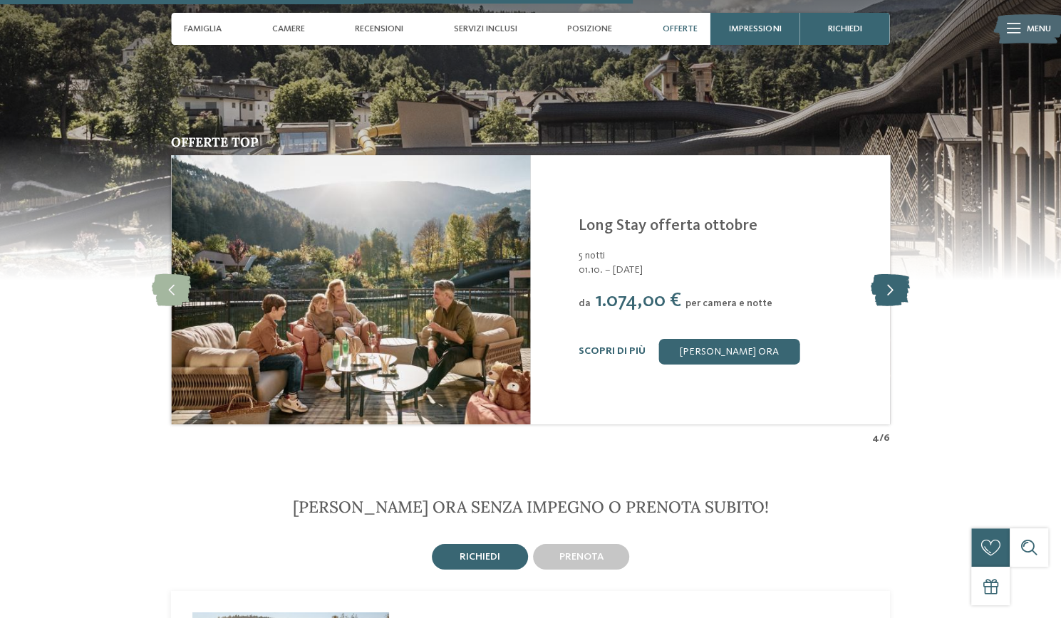
click at [902, 274] on icon at bounding box center [889, 290] width 39 height 32
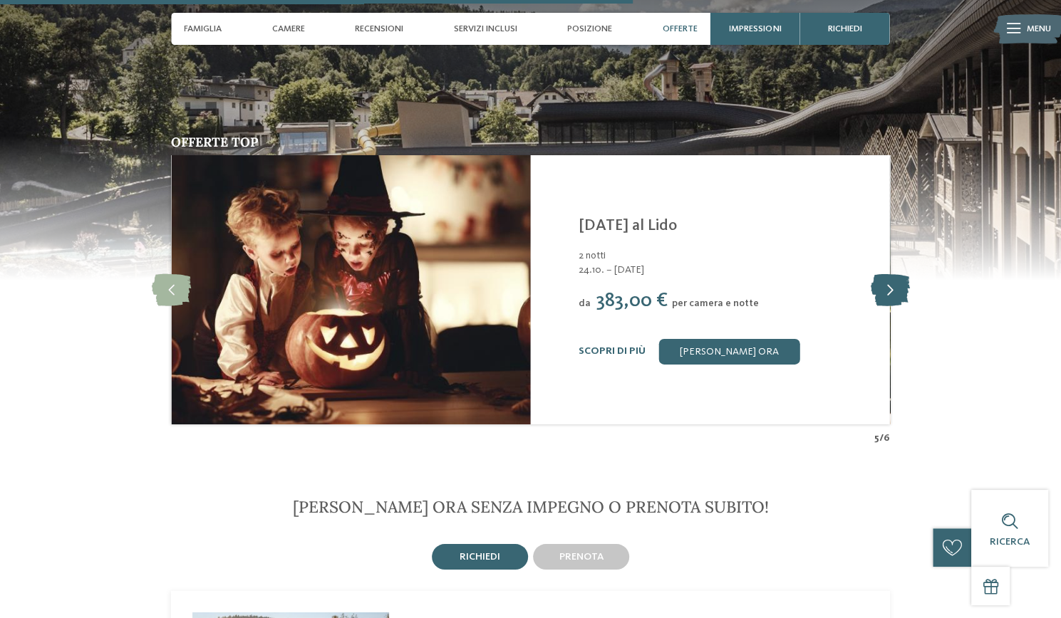
click at [902, 274] on icon at bounding box center [889, 290] width 39 height 32
